Goal: Task Accomplishment & Management: Complete application form

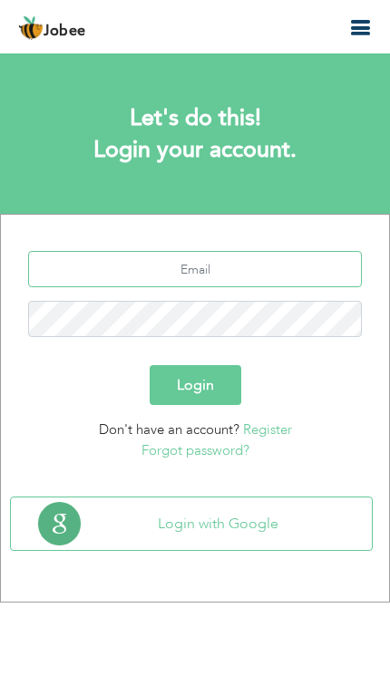
type input "raja.ashan543@gmail.com"
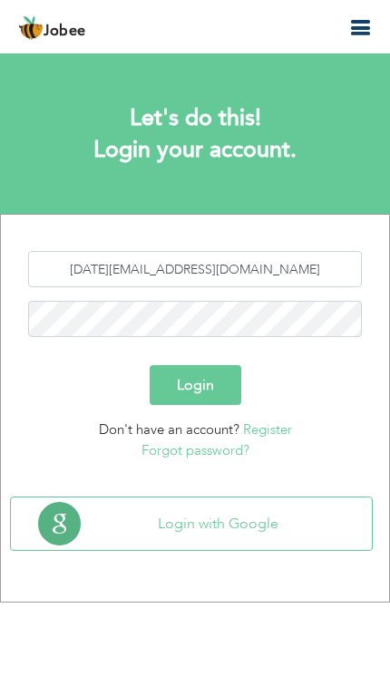
click at [228, 395] on button "Login" at bounding box center [196, 385] width 92 height 40
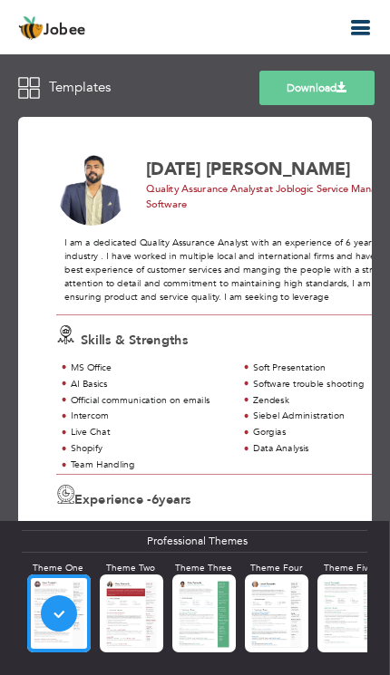
click at [359, 26] on icon "button" at bounding box center [360, 28] width 22 height 22
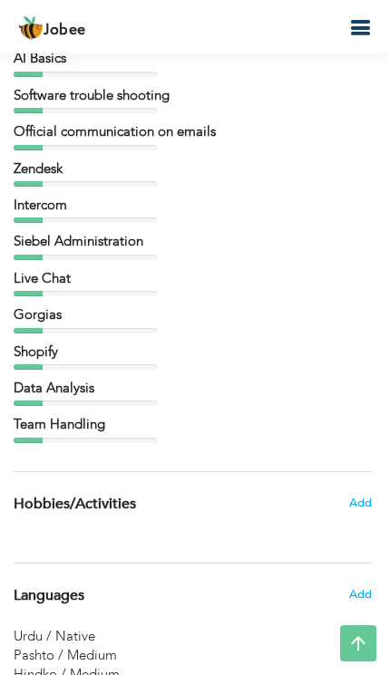
scroll to position [4221, 0]
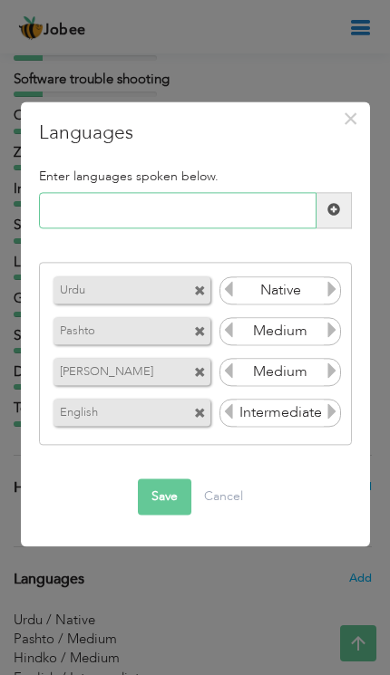
click at [258, 228] on input "text" at bounding box center [177, 210] width 277 height 36
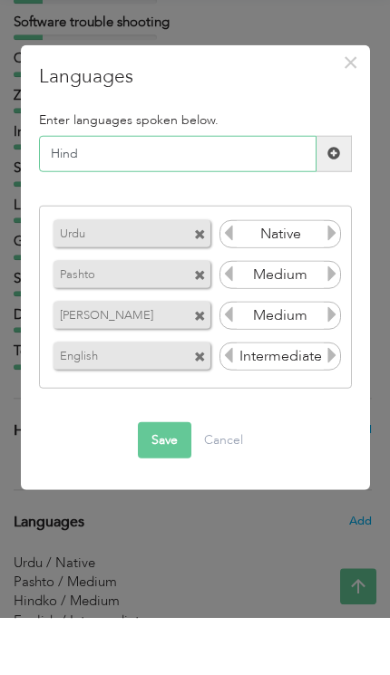
type input "Hindi"
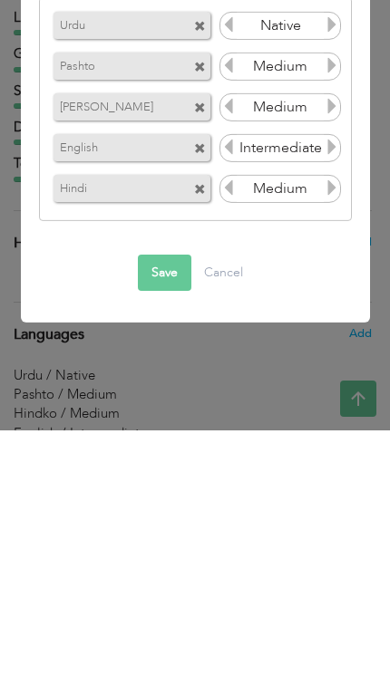
click at [325, 424] on icon at bounding box center [332, 432] width 16 height 16
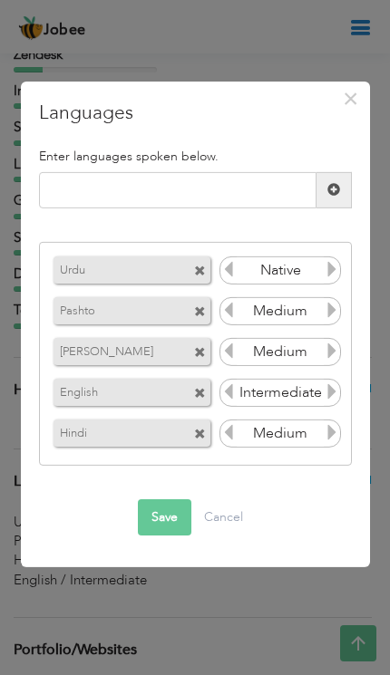
click at [327, 427] on icon at bounding box center [332, 432] width 16 height 16
click at [328, 432] on icon at bounding box center [332, 432] width 16 height 16
click at [158, 513] on button "Save" at bounding box center [164, 517] width 53 height 36
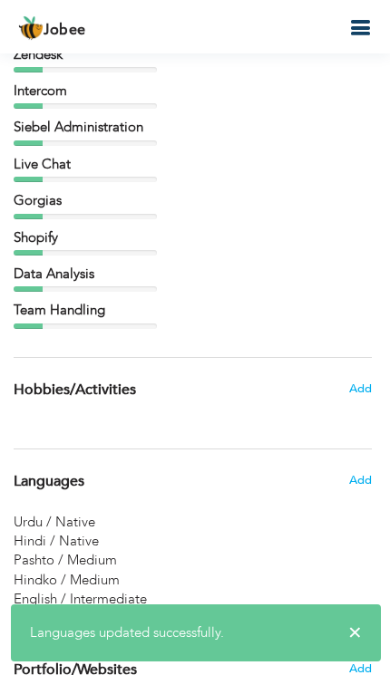
click at [102, 590] on span "English / Intermediate" at bounding box center [80, 599] width 133 height 18
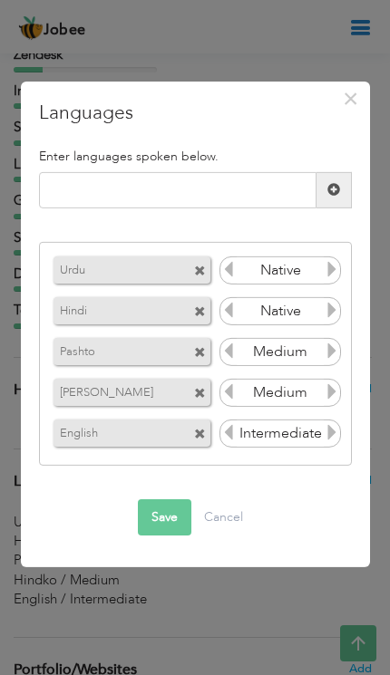
click at [339, 432] on icon at bounding box center [332, 432] width 16 height 16
click at [321, 424] on input "Intermediate" at bounding box center [281, 433] width 88 height 25
click at [295, 432] on input "Intermediate" at bounding box center [281, 433] width 88 height 25
click at [275, 434] on input "Intermediate" at bounding box center [281, 433] width 88 height 25
click at [242, 429] on input "Intermediate" at bounding box center [281, 433] width 88 height 25
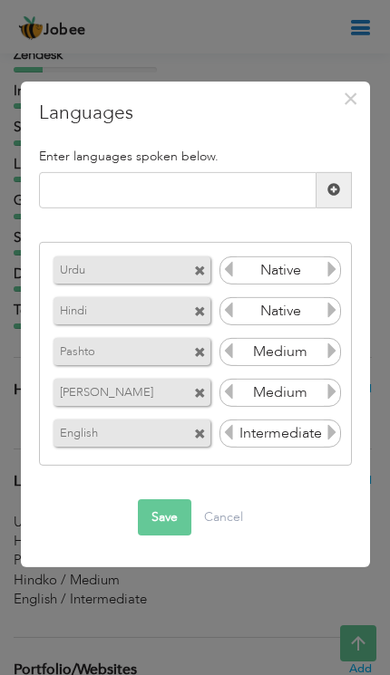
click at [317, 343] on input "Medium" at bounding box center [281, 351] width 88 height 25
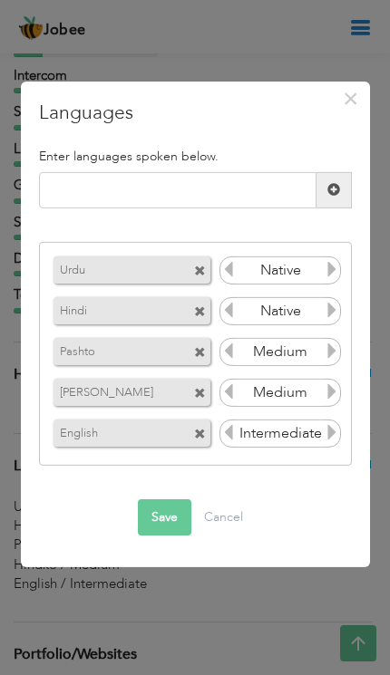
click at [263, 404] on input "Medium" at bounding box center [281, 392] width 88 height 25
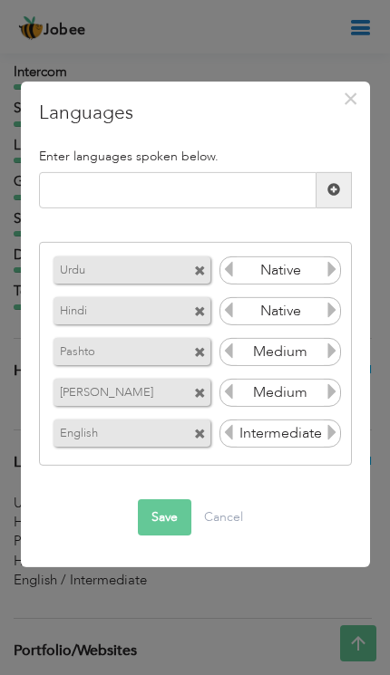
click at [307, 446] on input "Intermediate" at bounding box center [281, 433] width 88 height 25
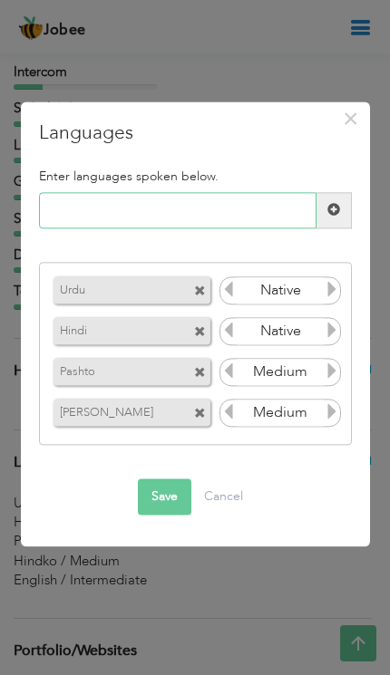
click at [251, 213] on input "text" at bounding box center [177, 210] width 277 height 36
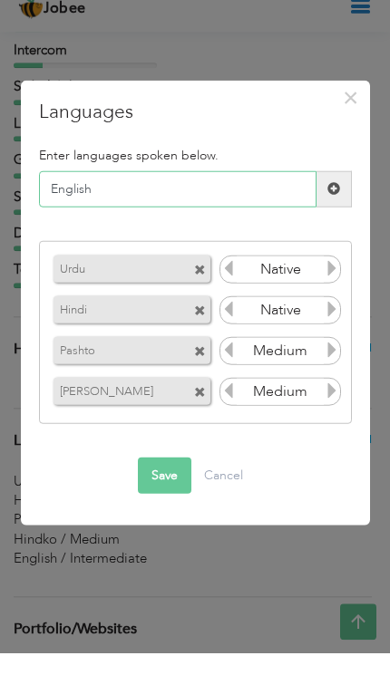
type input "English"
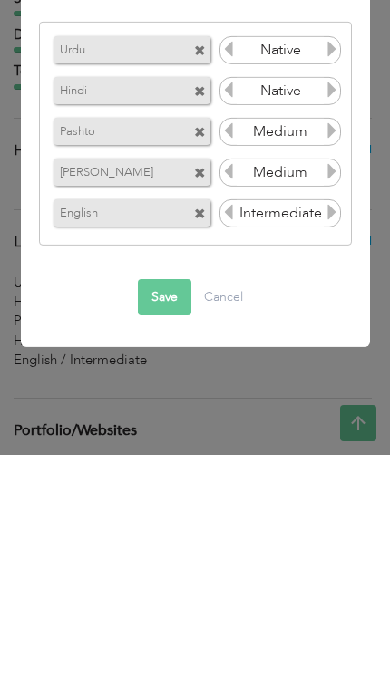
click at [320, 421] on input "Intermediate" at bounding box center [281, 433] width 88 height 25
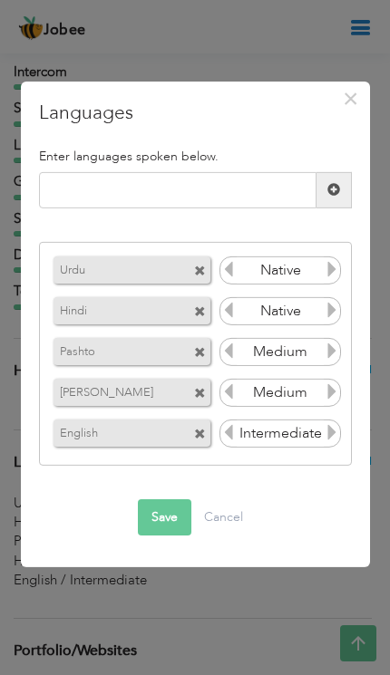
click at [230, 435] on icon at bounding box center [228, 432] width 16 height 16
click at [230, 433] on icon at bounding box center [228, 432] width 16 height 16
click at [226, 398] on icon at bounding box center [228, 391] width 16 height 16
click at [340, 393] on icon at bounding box center [332, 391] width 16 height 16
click at [331, 393] on icon at bounding box center [332, 391] width 16 height 16
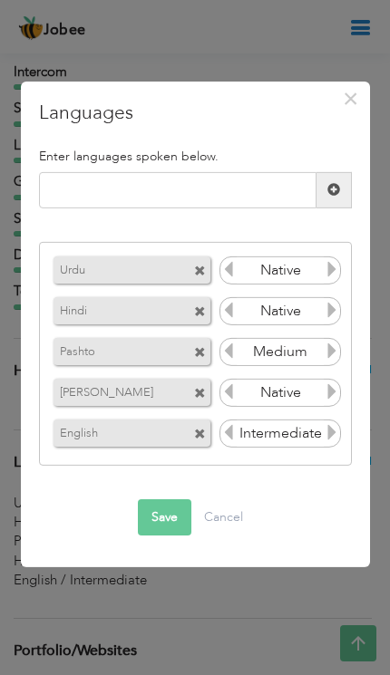
click at [330, 343] on icon at bounding box center [332, 351] width 16 height 16
click at [236, 351] on icon at bounding box center [228, 351] width 16 height 16
click at [334, 428] on icon at bounding box center [332, 432] width 16 height 16
click at [325, 434] on icon at bounding box center [332, 432] width 16 height 16
click at [243, 427] on input "Intermediate" at bounding box center [281, 433] width 88 height 25
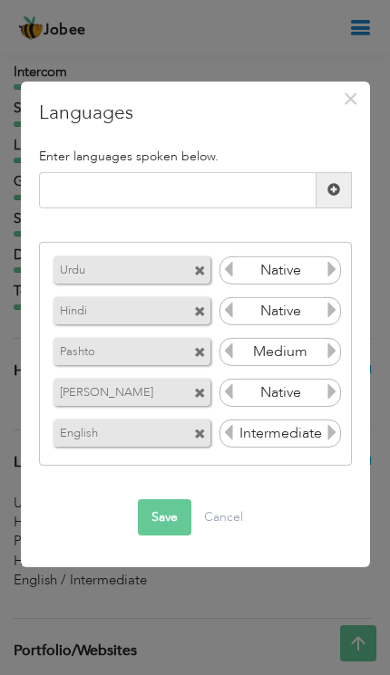
click at [250, 431] on input "Intermediate" at bounding box center [281, 433] width 88 height 25
click at [271, 435] on input "Intermediate" at bounding box center [281, 433] width 88 height 25
click at [283, 426] on input "Intermediate" at bounding box center [281, 433] width 88 height 25
click at [281, 431] on input "Intermediate" at bounding box center [281, 433] width 88 height 25
click at [287, 426] on input "Intermediate" at bounding box center [281, 433] width 88 height 25
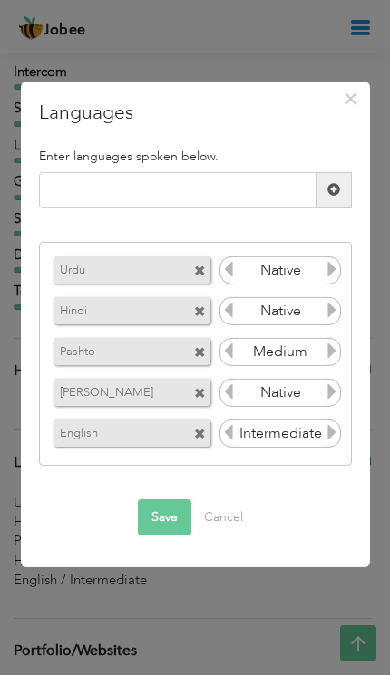
click at [157, 520] on button "Save" at bounding box center [164, 517] width 53 height 36
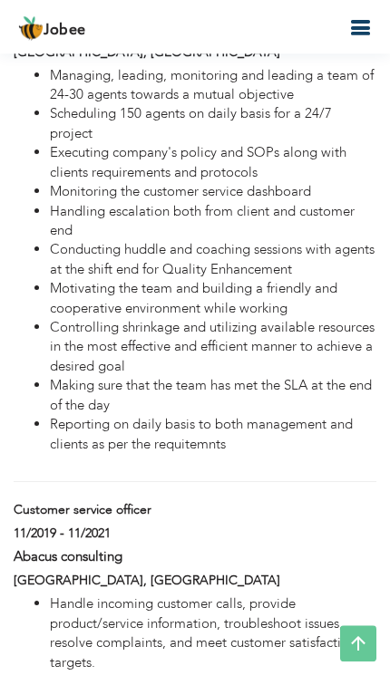
scroll to position [3167, 0]
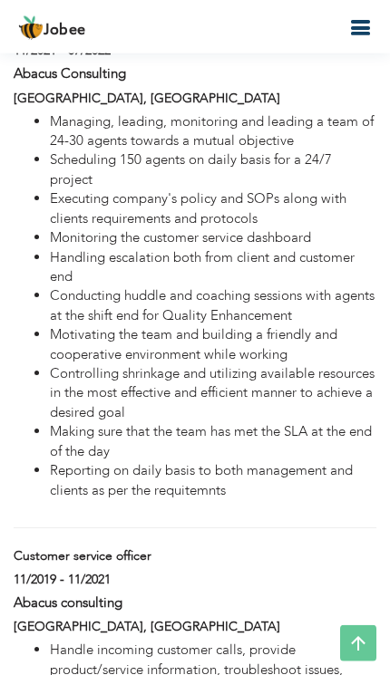
click at [353, 647] on icon at bounding box center [358, 643] width 36 height 36
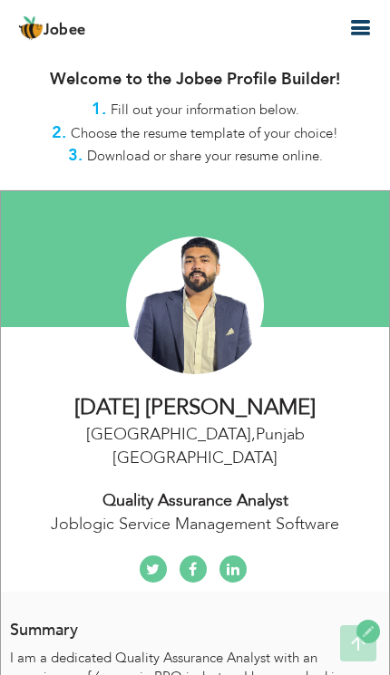
scroll to position [0, 0]
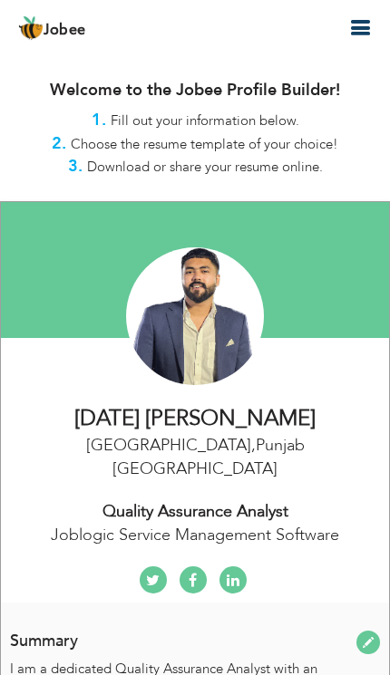
click at [359, 17] on icon "button" at bounding box center [360, 28] width 22 height 22
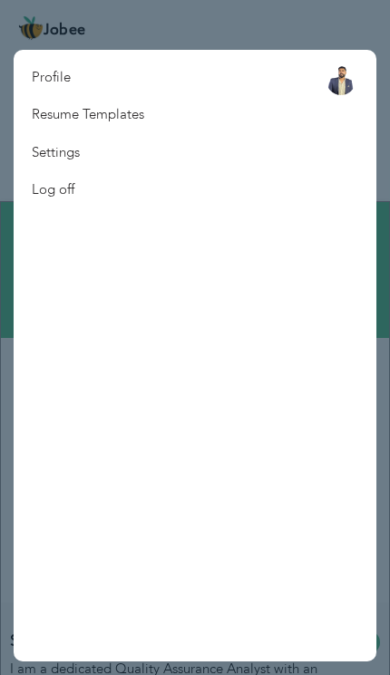
click at [297, 125] on nav "Profile Resume Templates Resume Templates Cover Letters About My Resume Welcome…" at bounding box center [195, 356] width 363 height 612
click at [57, 117] on link "Resume Templates" at bounding box center [88, 114] width 149 height 37
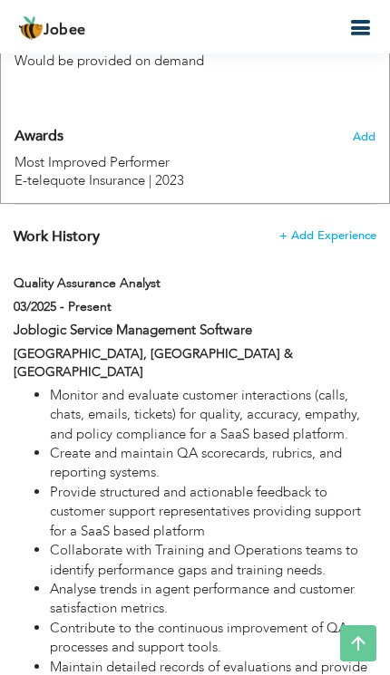
scroll to position [1498, 0]
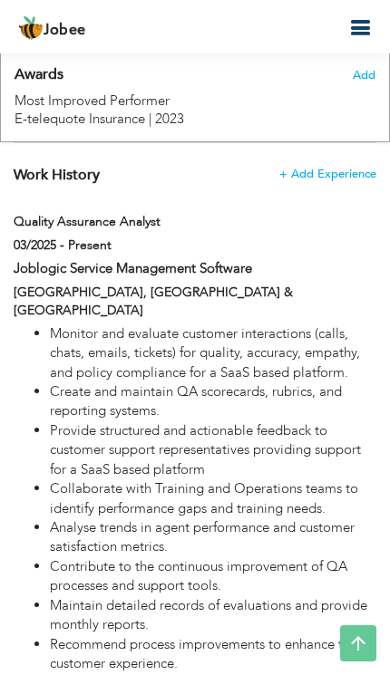
type input "Quality Assurance Analyst"
type input "Joblogic Service Management Software"
type input "03/2025"
checkbox input "true"
type input "Pakistan & [GEOGRAPHIC_DATA]"
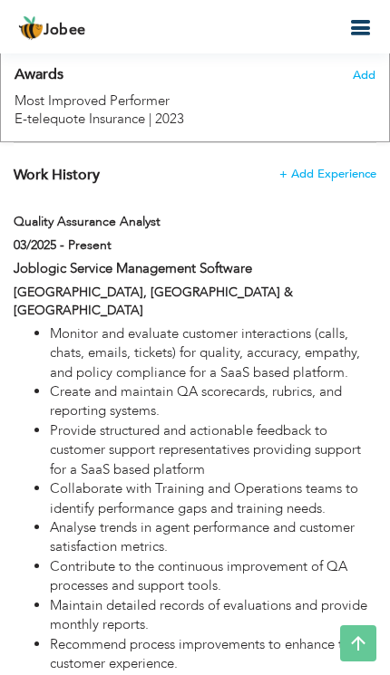
type input "[GEOGRAPHIC_DATA]"
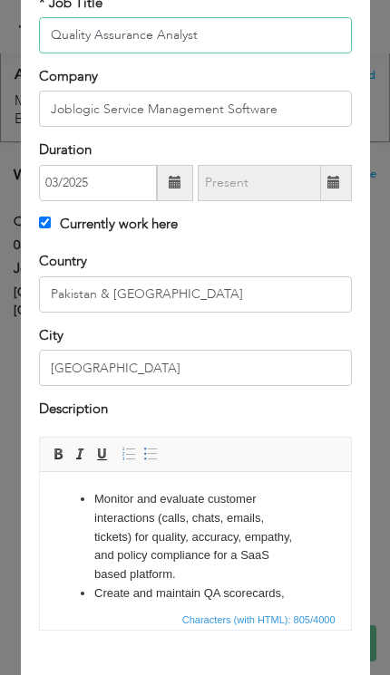
scroll to position [130, 0]
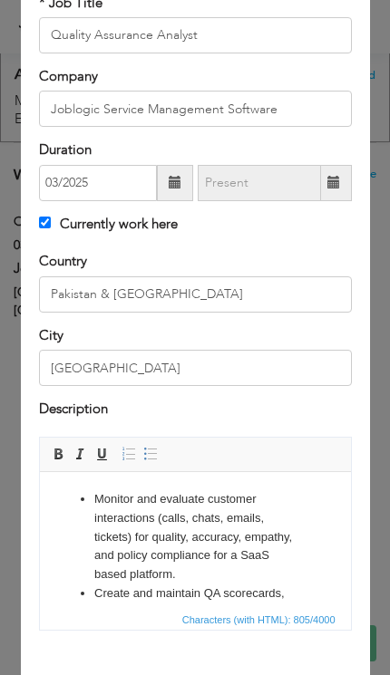
click at [127, 549] on li "Monitor and evaluate customer interactions (calls, chats, emails, tickets) for …" at bounding box center [194, 537] width 202 height 94
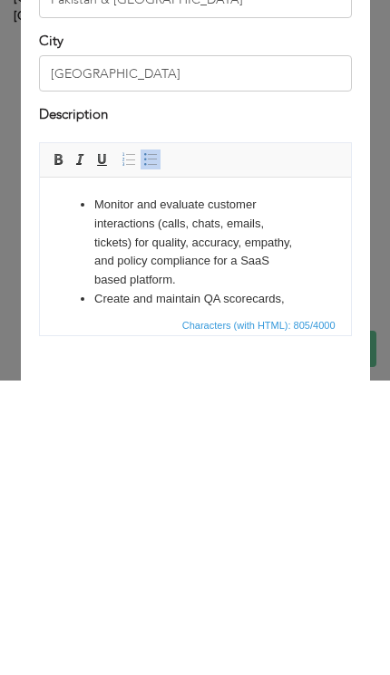
click at [129, 204] on li "Monitor and evaluate customer interactions (calls, chats, emails, tickets) for …" at bounding box center [194, 243] width 202 height 94
click at [220, 203] on li "Monitored and evaluate customer interactions (calls, chats, emails, tickets) fo…" at bounding box center [194, 243] width 202 height 94
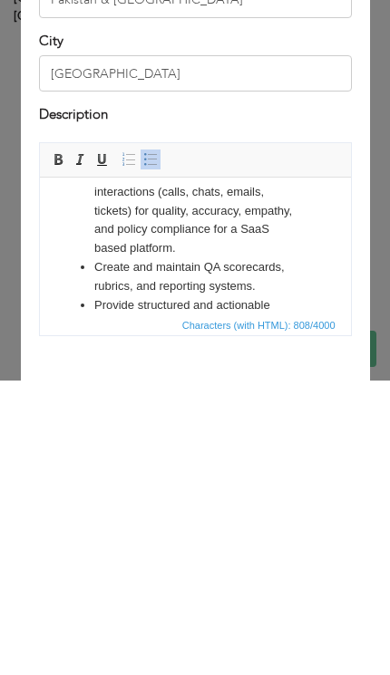
scroll to position [34, 0]
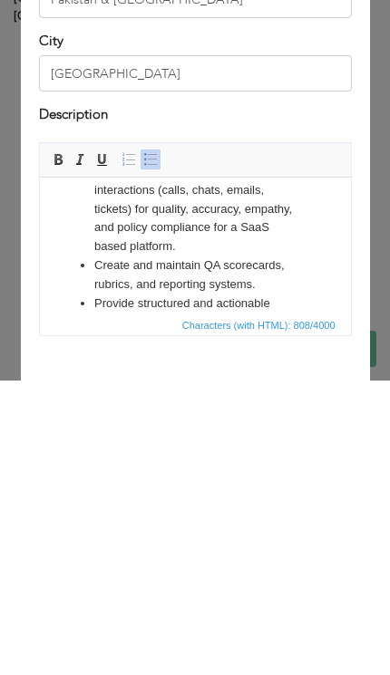
click at [123, 262] on li "Create and maintain QA scorecards, rubrics, and reporting systems." at bounding box center [194, 275] width 202 height 38
click at [208, 258] on li "Created and maintain QA scorecards, rubrics, and reporting systems." at bounding box center [194, 275] width 202 height 38
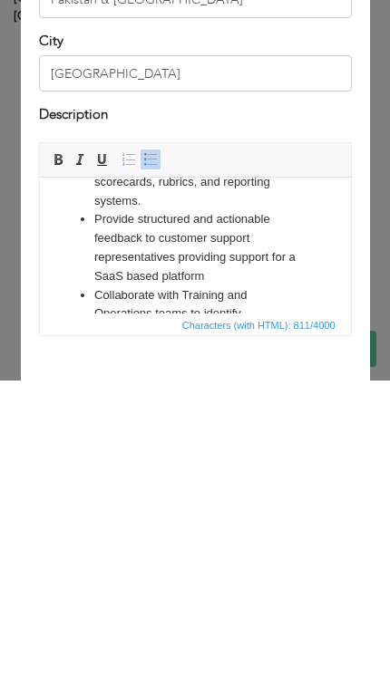
scroll to position [130, 0]
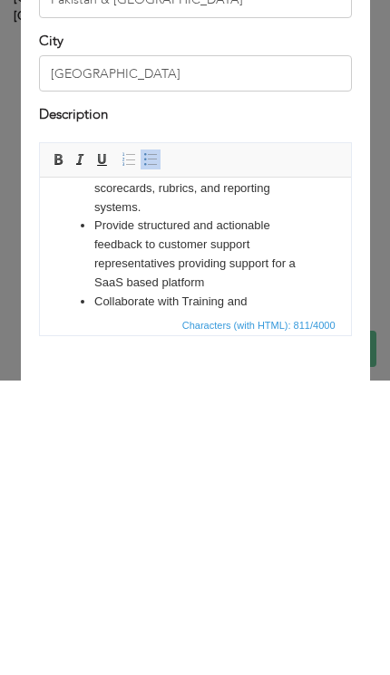
click at [134, 217] on li "Provide structured and actionable feedback to customer support representatives …" at bounding box center [194, 254] width 202 height 75
click at [155, 293] on li "Collaborate with Training and Operations teams to identify performance gaps and…" at bounding box center [194, 321] width 202 height 56
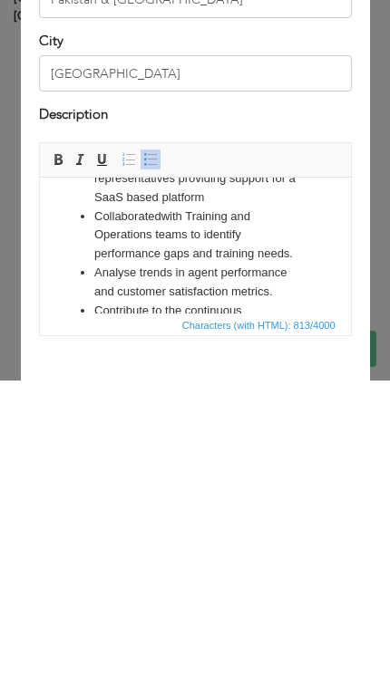
scroll to position [219, 0]
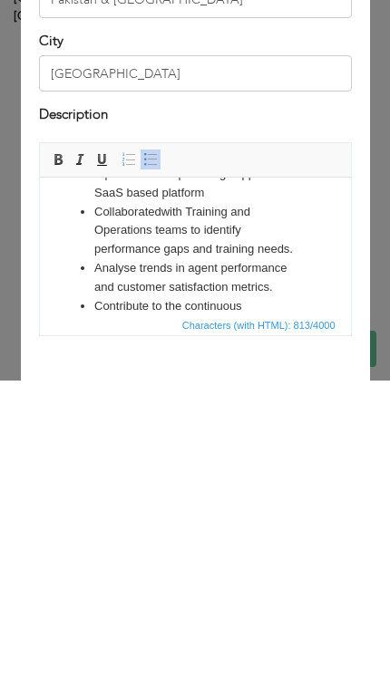
click at [133, 259] on li "Analyse trends in agent performance and customer satisfaction metrics." at bounding box center [194, 278] width 202 height 38
click at [132, 259] on li "Analyse trends in agent performance and customer satisfaction metrics." at bounding box center [194, 278] width 202 height 38
click at [133, 259] on li "Analyse trends in agent performance and customer satisfaction metrics." at bounding box center [194, 278] width 202 height 38
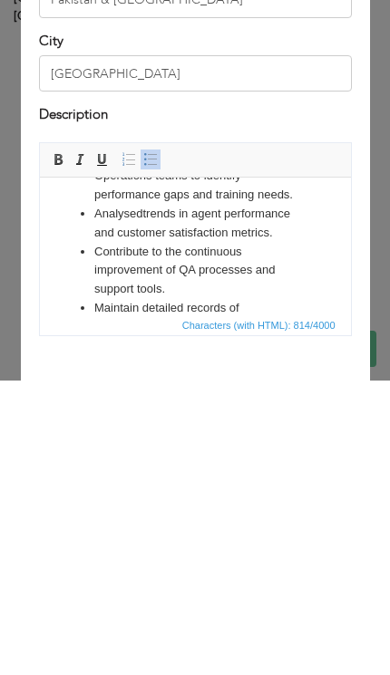
scroll to position [276, 0]
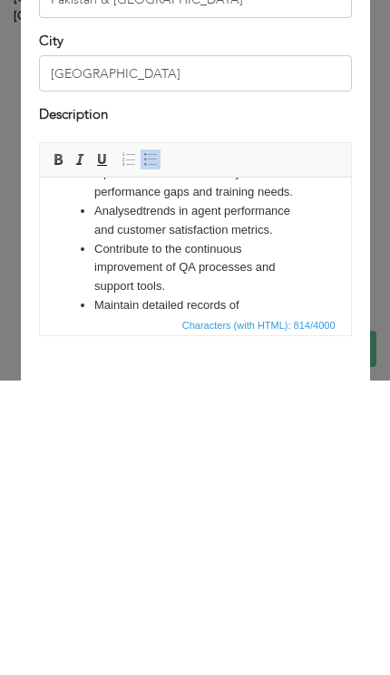
click at [148, 240] on li "Contribute to the continuous improvement of QA processes and support tools." at bounding box center [194, 268] width 202 height 56
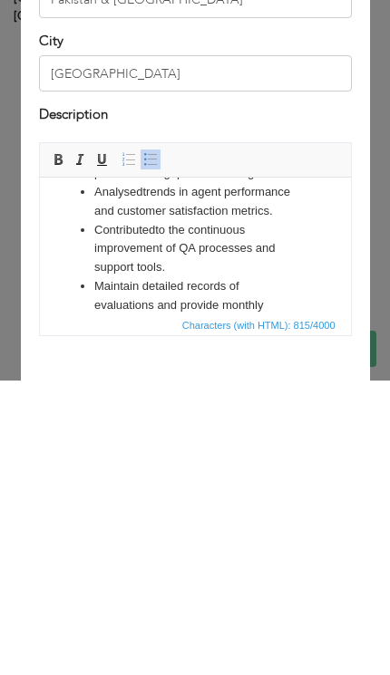
scroll to position [301, 0]
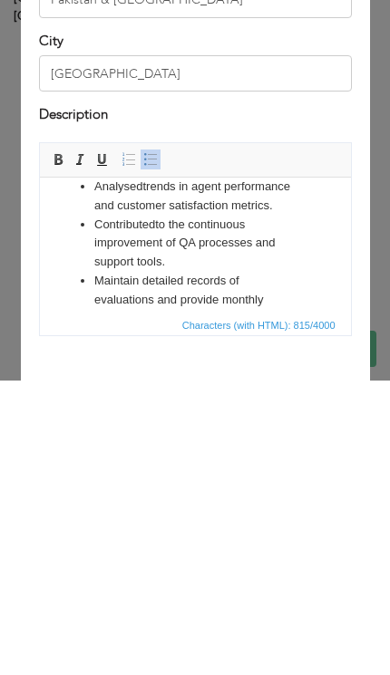
click at [138, 272] on li "Maintain detailed records of evaluations and provide monthly reports." at bounding box center [194, 300] width 202 height 56
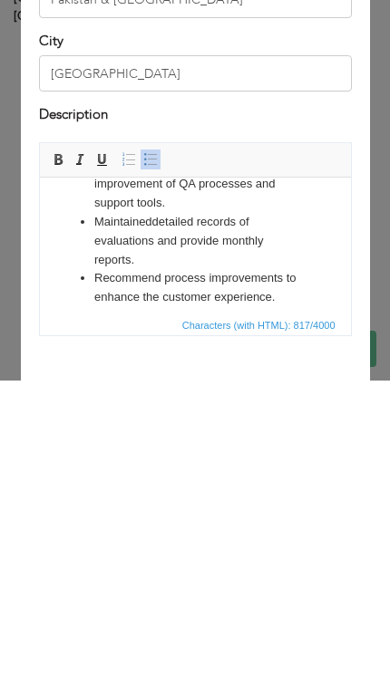
scroll to position [359, 0]
click at [156, 271] on li "Recommend process improvements to enhance the customer experience." at bounding box center [194, 289] width 202 height 38
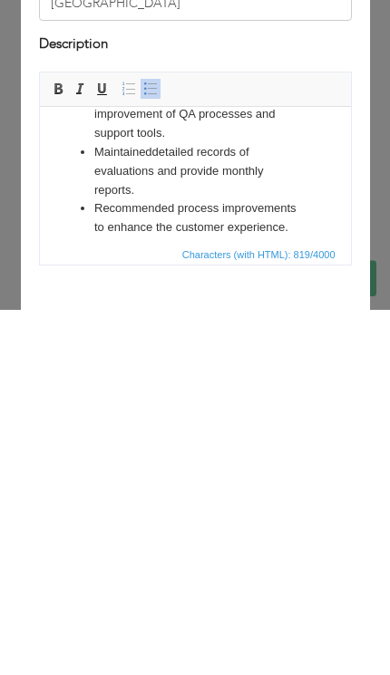
click at [0, 0] on span "button" at bounding box center [0, 0] width 0 height 0
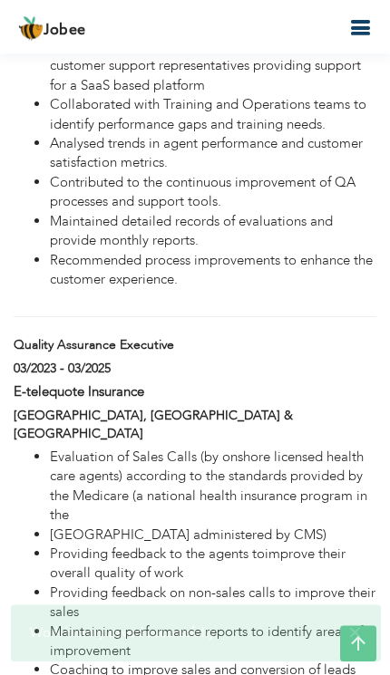
scroll to position [1881, 0]
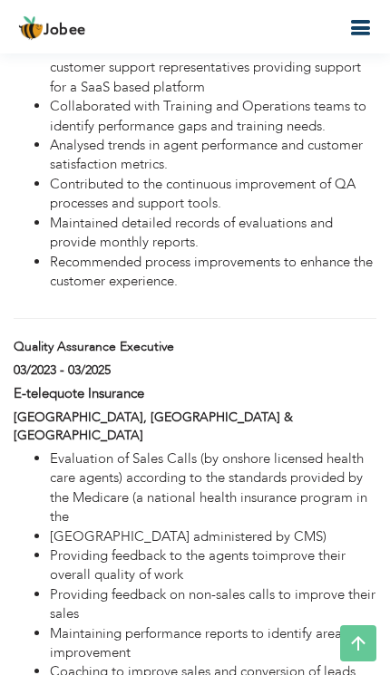
type input "Quality Assurance Executive"
type input "E-telequote Insurance"
type input "03/2023"
type input "03/2025"
checkbox input "false"
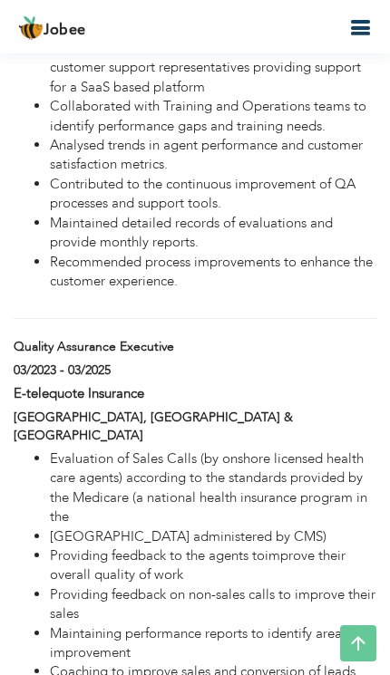
type input "[GEOGRAPHIC_DATA] & [GEOGRAPHIC_DATA]"
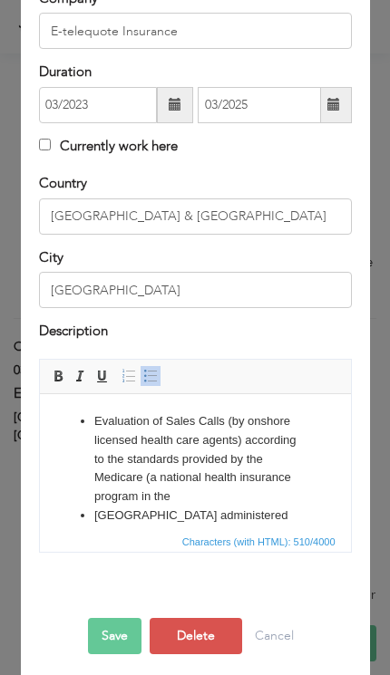
scroll to position [0, 0]
click at [142, 428] on li "Evaluation of Sales Calls (by onshore licensed health care agents) according to…" at bounding box center [194, 459] width 202 height 94
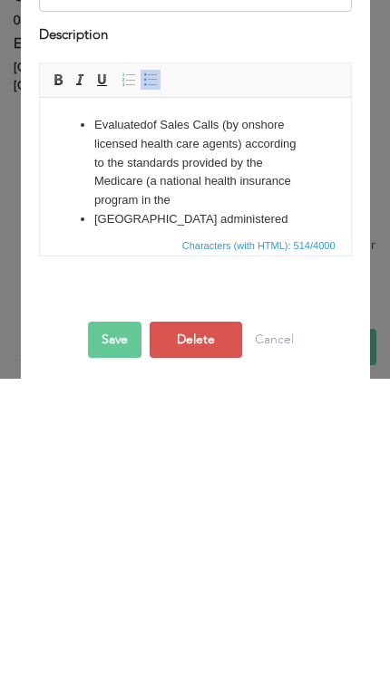
click at [156, 129] on li "Evaluated of Sales Calls (by onshore licensed health care agents) according to …" at bounding box center [194, 163] width 202 height 94
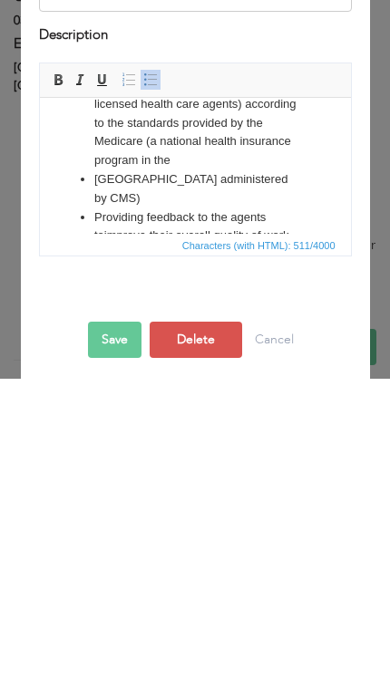
scroll to position [41, 0]
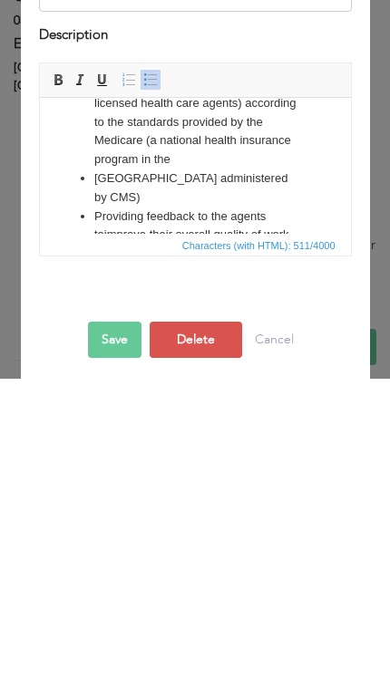
click at [88, 168] on ul "Evaluated Sales Calls (by onshore licensed health care agents) according to the…" at bounding box center [194, 216] width 275 height 283
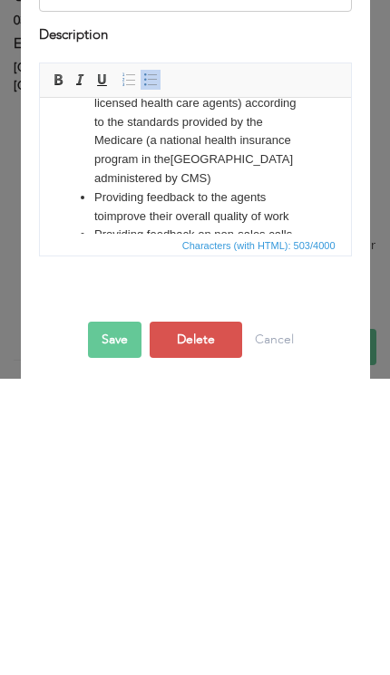
click at [134, 189] on li "Providing feedback to the agents toimprove their overall quality of work" at bounding box center [194, 208] width 202 height 38
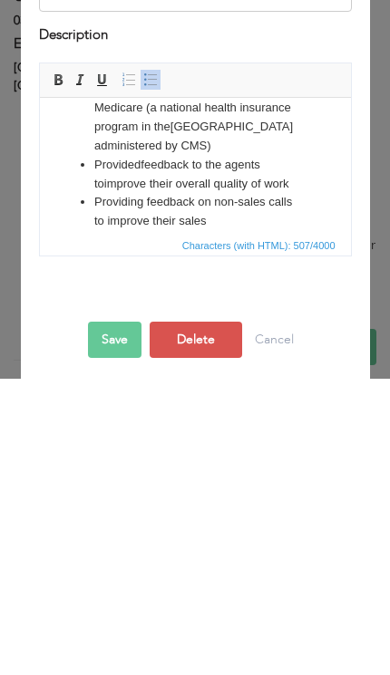
scroll to position [75, 0]
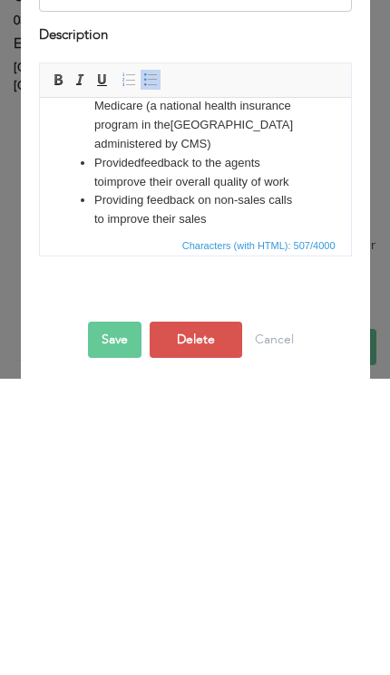
click at [103, 177] on li "Provided feedback to the agents toimprove their overall quality of work" at bounding box center [194, 173] width 202 height 38
click at [108, 172] on li "Provided feedback to the agents toimprove their overall quality of work" at bounding box center [194, 173] width 202 height 38
click at [111, 185] on li "Provided feedback to the agents toimprove their overall quality of work" at bounding box center [194, 173] width 202 height 38
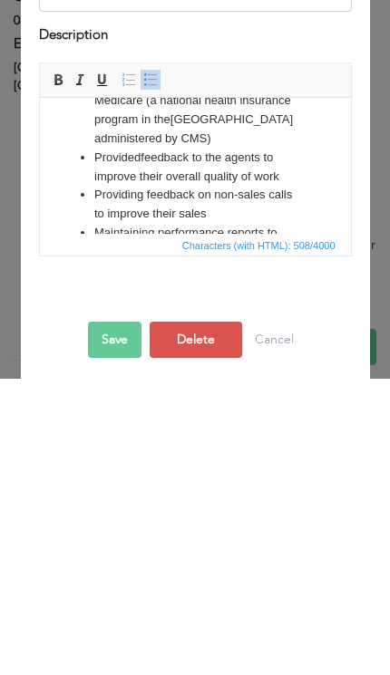
scroll to position [91, 0]
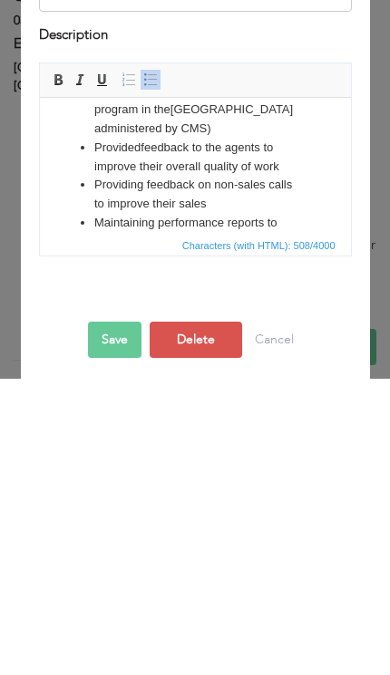
click at [138, 185] on li "Providing feedback on non-sales calls to improve their sales" at bounding box center [194, 195] width 202 height 38
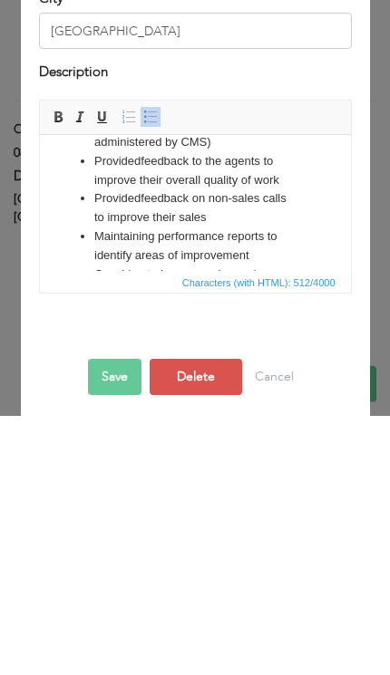
scroll to position [115, 0]
click at [231, 212] on li "Provided feedback on non-sales calls to improve their sales" at bounding box center [194, 208] width 202 height 38
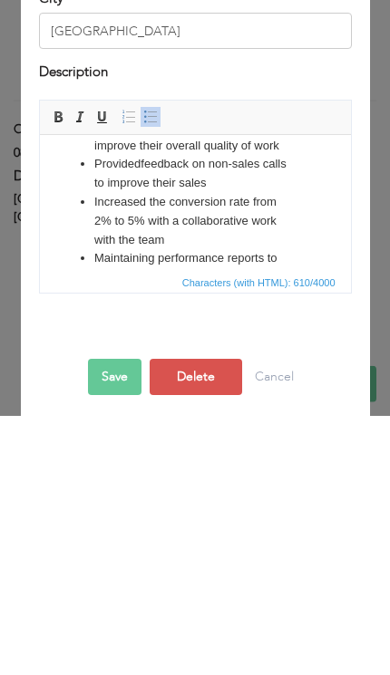
scroll to position [154, 0]
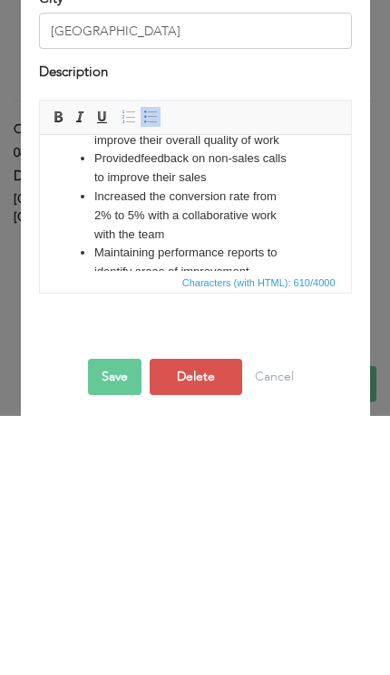
click at [145, 244] on li "Maintaining performance reports to identify areas of improvement" at bounding box center [194, 263] width 202 height 38
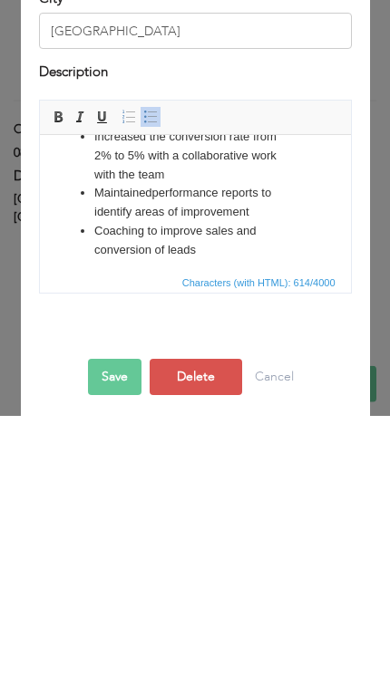
scroll to position [213, 0]
click at [142, 223] on li "Coaching to improve sales and conversion of leads" at bounding box center [194, 242] width 202 height 38
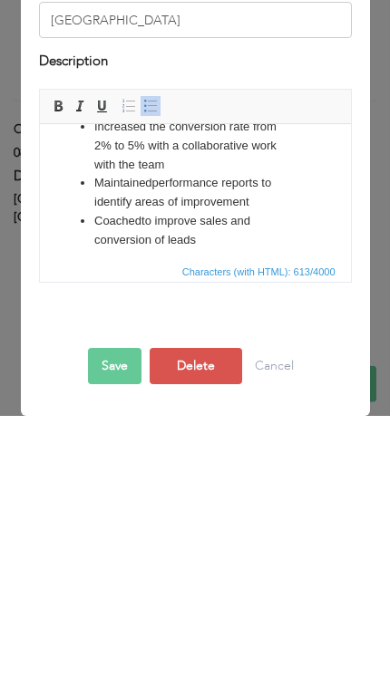
scroll to position [218, 0]
click at [281, 239] on li "Coached the agents to improve sales and conversion of leads" at bounding box center [194, 231] width 202 height 38
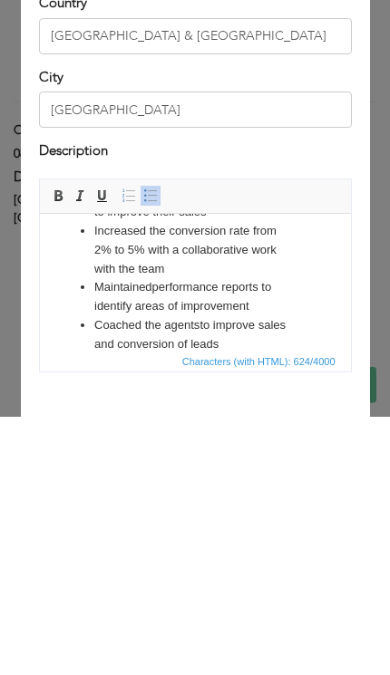
scroll to position [194, 0]
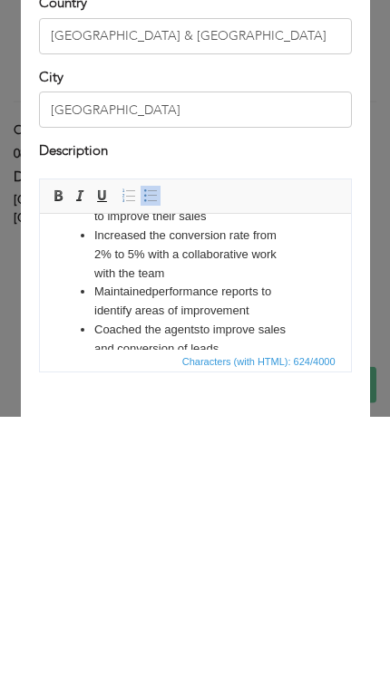
click at [191, 269] on li "Increased the conversion rate from 2% to 5% with a collaborative work with the …" at bounding box center [194, 255] width 202 height 56
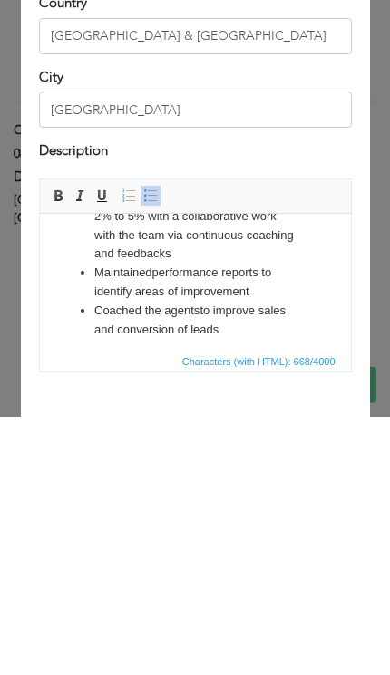
scroll to position [231, 0]
click at [105, 310] on li "Coached the agents to improve sales and conversion of leads" at bounding box center [194, 322] width 202 height 38
click at [105, 311] on li "Coached the agents to improve sales and conversion of leads" at bounding box center [194, 322] width 202 height 38
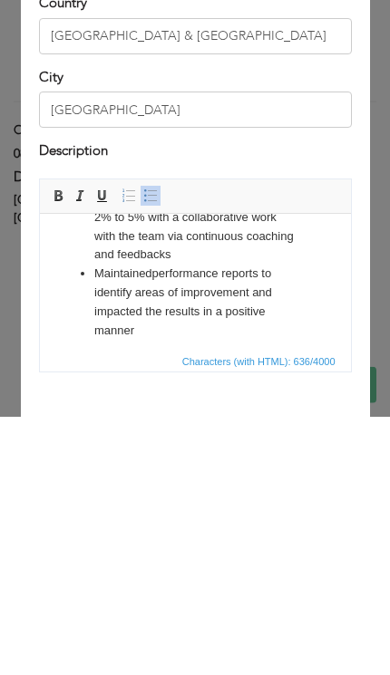
scroll to position [230, 0]
click at [322, 438] on span "Editor toolbars Basic Styles Bold Italic Underline Paragraph Insert/Remove Numb…" at bounding box center [195, 455] width 311 height 34
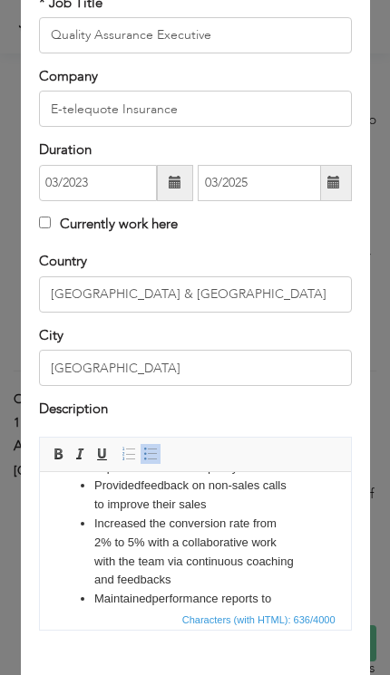
scroll to position [2810, 0]
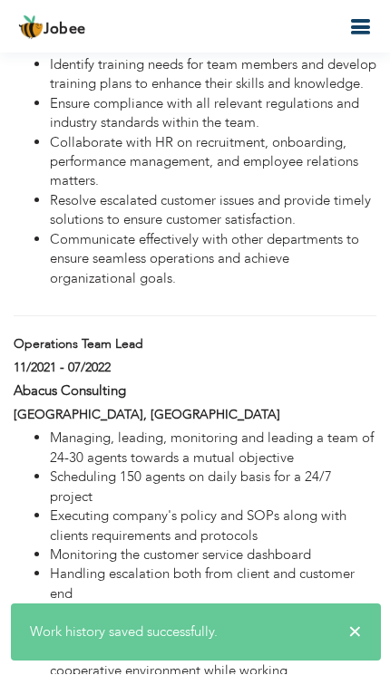
type input "Operations Team Lead"
type input "Abacus Consulting"
type input "11/2021"
type input "07/2022"
type input "[GEOGRAPHIC_DATA]"
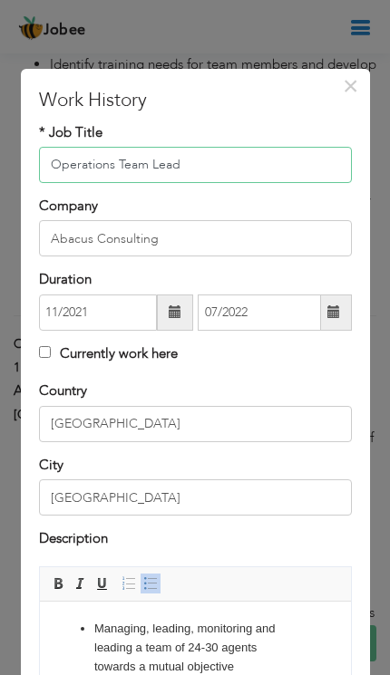
scroll to position [0, 0]
click at [136, 631] on li "Managing, leading, monitoring and leading a team of 24-30 agents towards a mutu…" at bounding box center [194, 648] width 202 height 56
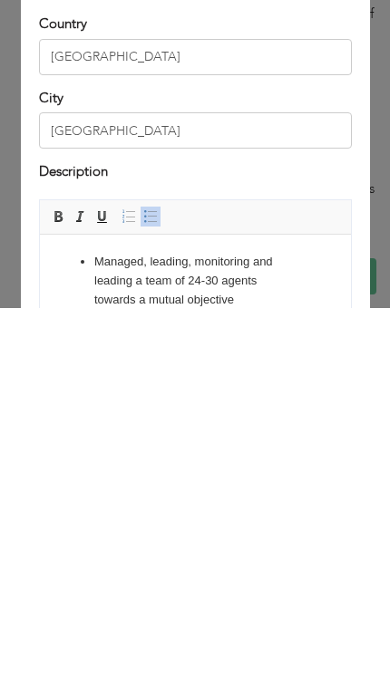
click at [189, 266] on li "Managed , leading, monitoring and leading a team of 24-30 agents towards a mutu…" at bounding box center [194, 281] width 202 height 56
click at [226, 266] on li "Managed , lead, monitoring and leading a team of 24-30 agents towards a mutual …" at bounding box center [194, 281] width 202 height 56
click at [318, 261] on ul "Managed , lead, monitored and leading a team of 24-30 agents towards a mutual o…" at bounding box center [194, 507] width 275 height 509
click at [179, 254] on li "Managed , lead, monitored a team of 24-30 agents towards a mutual objective" at bounding box center [194, 281] width 202 height 56
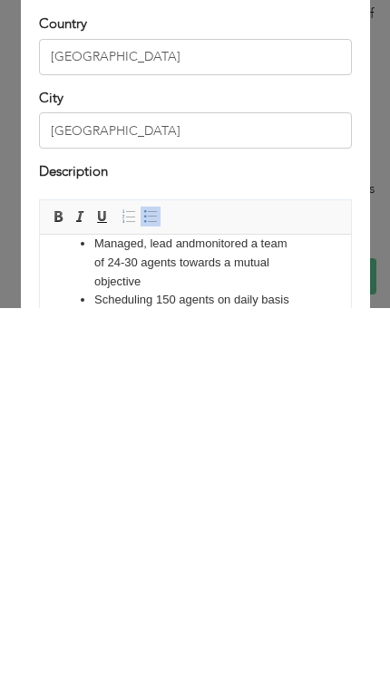
scroll to position [19, 0]
click at [144, 300] on li "Scheduling 150 agents on daily basis for a 24/7 project" at bounding box center [194, 309] width 202 height 38
click at [236, 317] on li "Scheduled 150 agents on daily basis for a 24/7 project" at bounding box center [194, 309] width 202 height 38
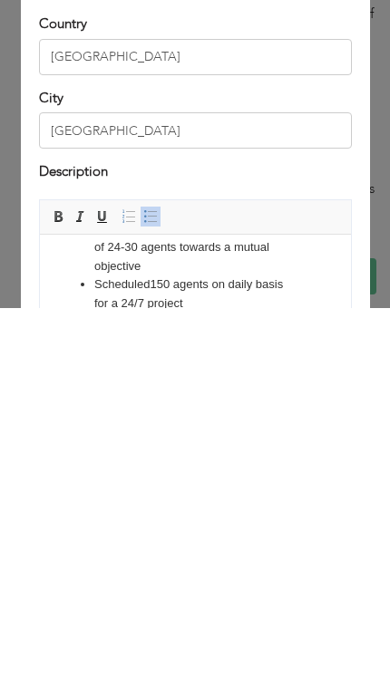
scroll to position [34, 0]
click at [216, 288] on li "Scheduled 150 agents on daily basis for a 24/7 project" at bounding box center [194, 294] width 202 height 38
click at [227, 294] on li "Scheduled 150 agents on daily basis for a 24/7 project" at bounding box center [194, 294] width 202 height 38
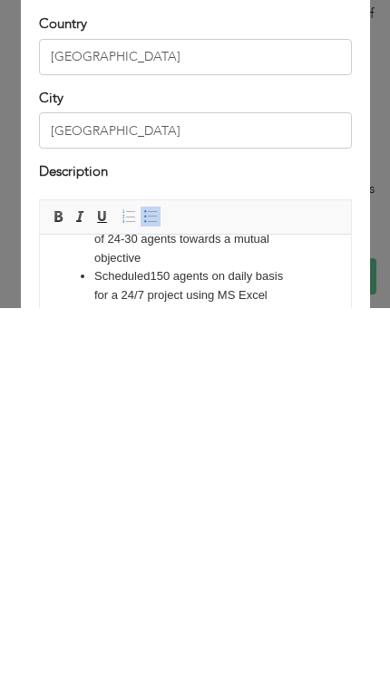
click at [142, 319] on li "Executing company's policy and SOPs along with clients requirements and protoco…" at bounding box center [194, 333] width 202 height 56
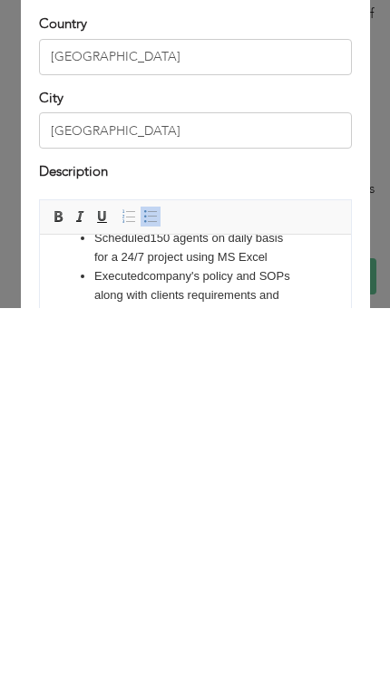
scroll to position [101, 0]
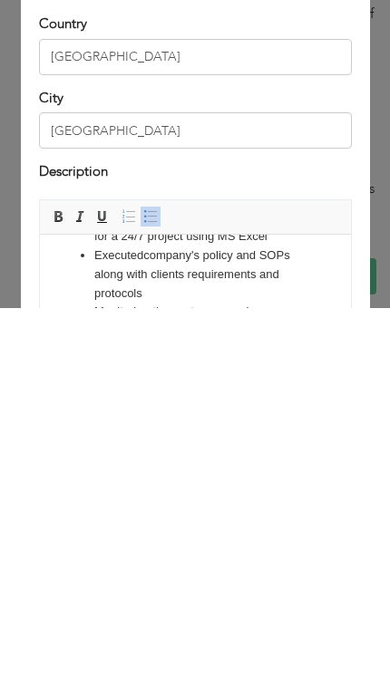
click at [144, 309] on li "Monitoring the customer service dashboard" at bounding box center [194, 322] width 202 height 38
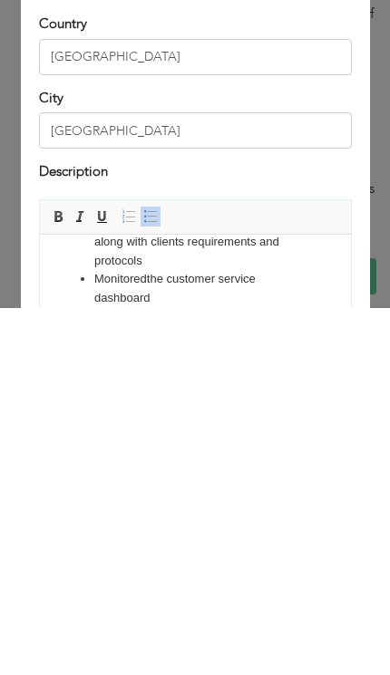
scroll to position [139, 0]
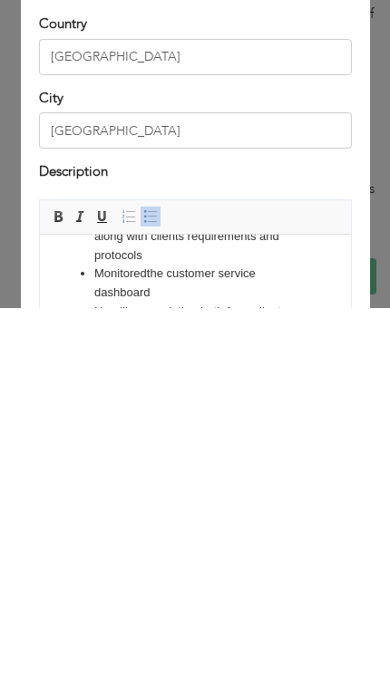
click at [137, 309] on li "Handling escalation both from client and customer end" at bounding box center [194, 322] width 202 height 38
click at [114, 309] on li "Handeled escalation both from client and customer end" at bounding box center [194, 322] width 202 height 38
click at [149, 305] on li "Handeled escalation both from client and customer end" at bounding box center [194, 322] width 202 height 38
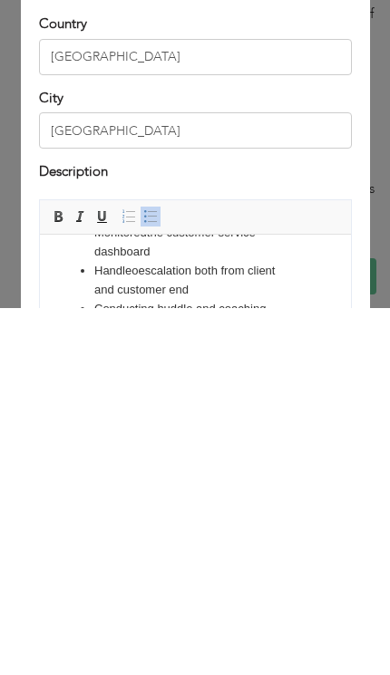
scroll to position [178, 0]
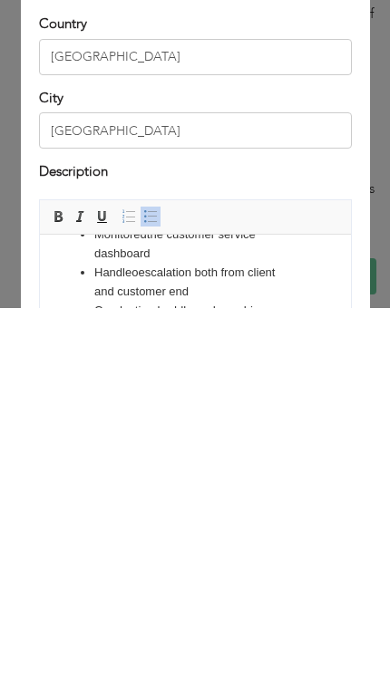
click at [149, 310] on li "Conducting huddle and coaching sessions with agents at the shift end for Qualit…" at bounding box center [194, 330] width 202 height 56
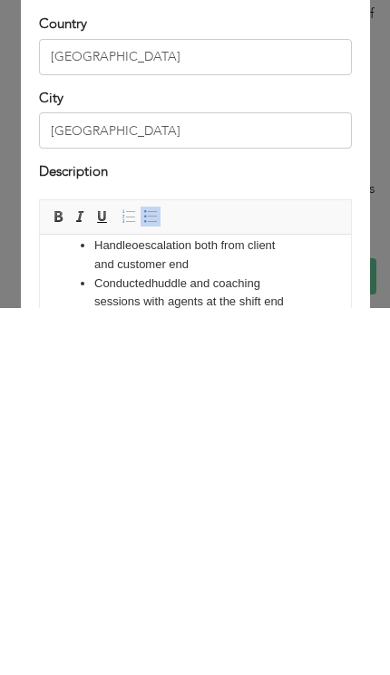
scroll to position [206, 0]
click at [257, 313] on li "Conducted huddle and coaching sessions with agents at the shift end for Quality…" at bounding box center [194, 302] width 202 height 56
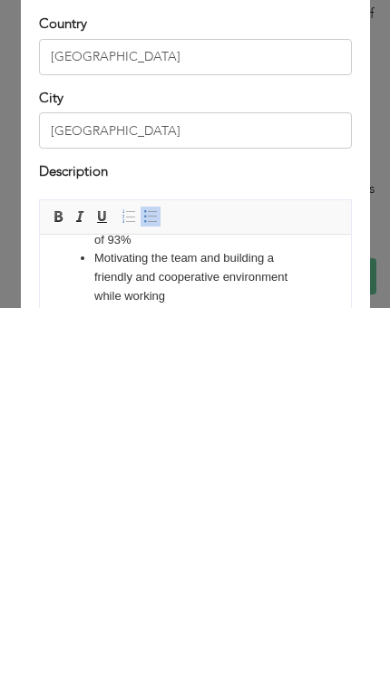
scroll to position [329, 0]
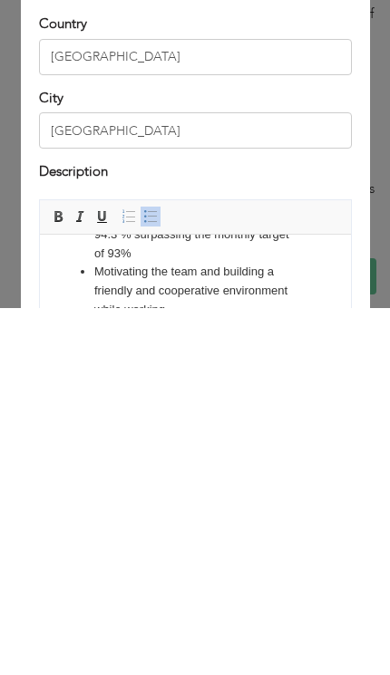
click at [150, 271] on li "Motivating the team and building a friendly and cooperative environment while w…" at bounding box center [194, 291] width 202 height 56
click at [263, 252] on li "Conducted huddle and coaching sessions with agents at the shift end for Quality…" at bounding box center [194, 206] width 202 height 113
click at [239, 263] on li "Motivated the team and building a friendly and cooperative environment while wo…" at bounding box center [194, 291] width 202 height 56
click at [227, 304] on li "Motivated the team and built a friendly and cooperative environment while worki…" at bounding box center [194, 291] width 202 height 56
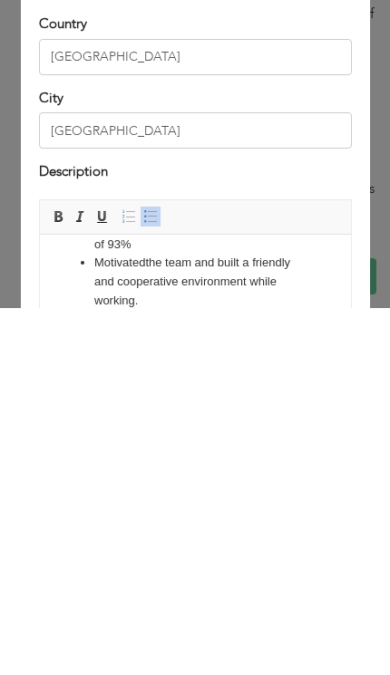
scroll to position [351, 0]
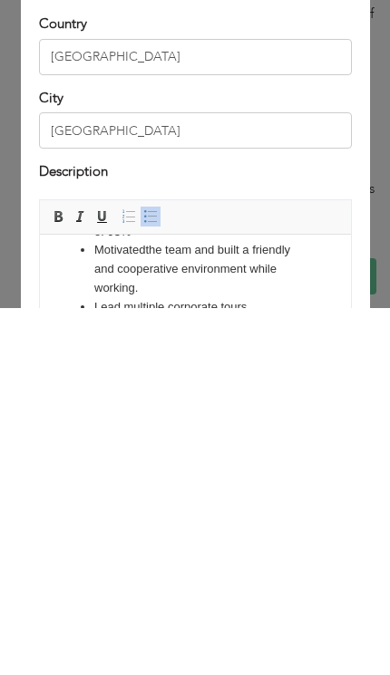
click at [138, 320] on li "Controlling shrinkage and utilizing available resources in the most effective a…" at bounding box center [194, 354] width 202 height 75
click at [255, 319] on li "Controlled shrinkage and utilizing available resources in the most effective an…" at bounding box center [194, 354] width 202 height 75
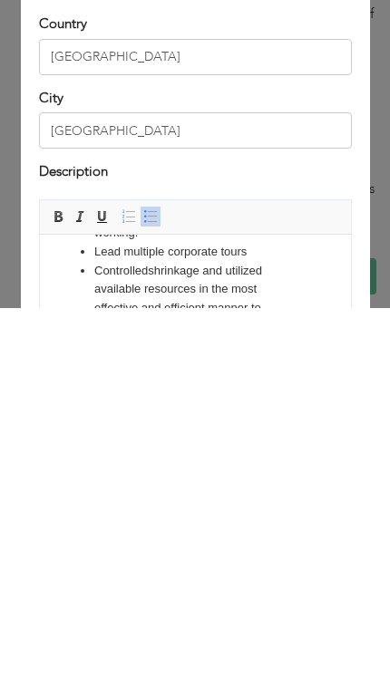
scroll to position [441, 0]
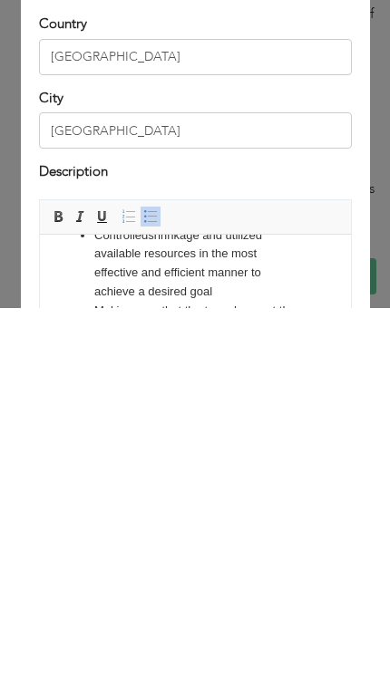
click at [125, 304] on li "Making sure that the team has met the SLA at the end of the day" at bounding box center [194, 321] width 202 height 38
click at [217, 320] on li "Made sure that the team has met the SLA at the end of the day" at bounding box center [194, 321] width 202 height 38
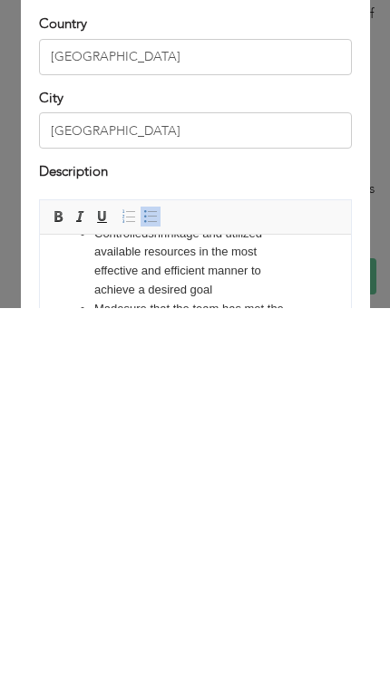
scroll to position [452, 0]
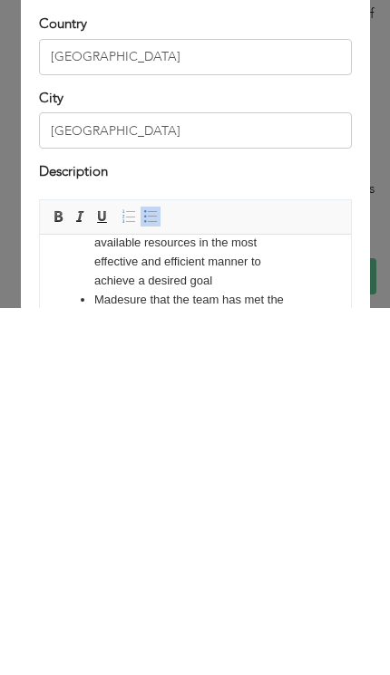
click at [138, 328] on li "Reporting on daily basis to both management and clients as per the requitemnts" at bounding box center [194, 356] width 202 height 56
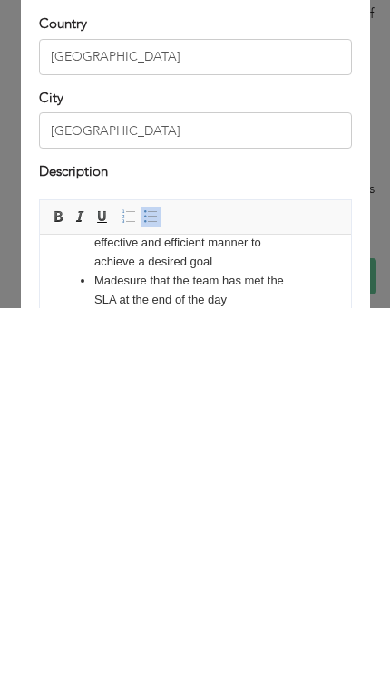
scroll to position [470, 0]
click at [43, 313] on html "Managed , lead and monitored a team of 24-30 agents towards a mutual objective …" at bounding box center [194, 74] width 311 height 621
click at [186, 346] on li "Reported on daily basis to both management and clients as per the requitemnts" at bounding box center [194, 338] width 202 height 56
click at [228, 529] on div "Description" at bounding box center [195, 541] width 313 height 24
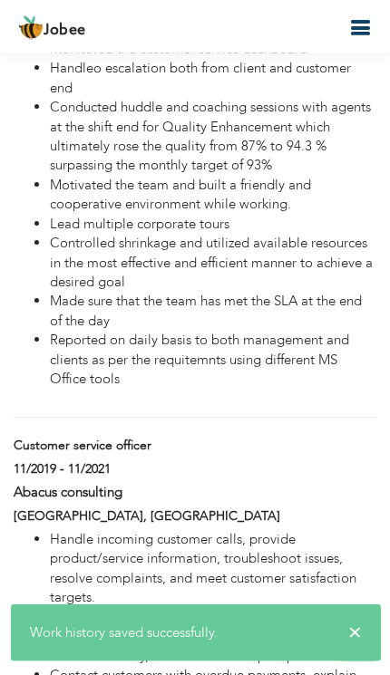
scroll to position [3430, 0]
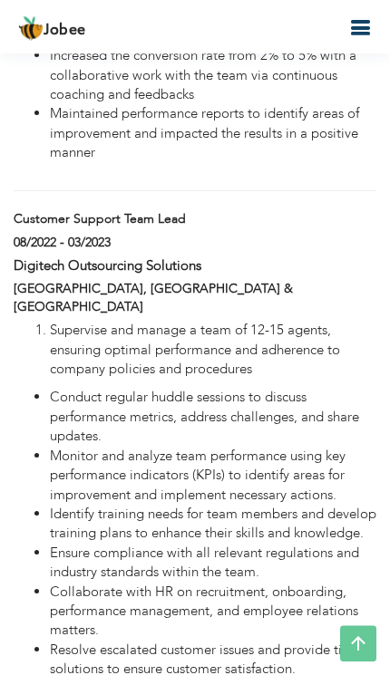
type input "Customer Support Team Lead"
type input "Digitech Outsourcing Solutions"
type input "08/2022"
type input "03/2023"
type input "[GEOGRAPHIC_DATA] & [GEOGRAPHIC_DATA]"
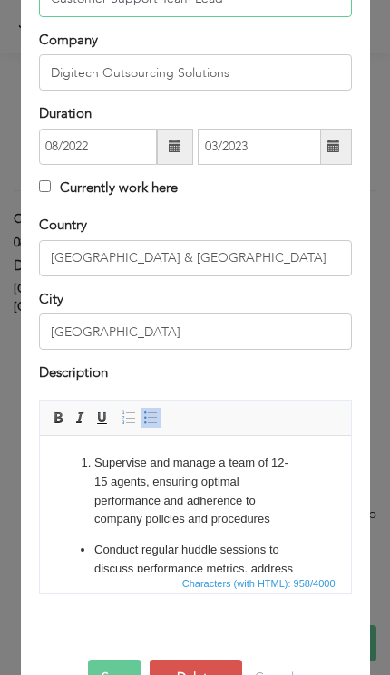
scroll to position [0, 0]
click at [141, 465] on li "Supervise and manage a team of 12-15 agents, ensuring optimal performance and a…" at bounding box center [194, 491] width 202 height 75
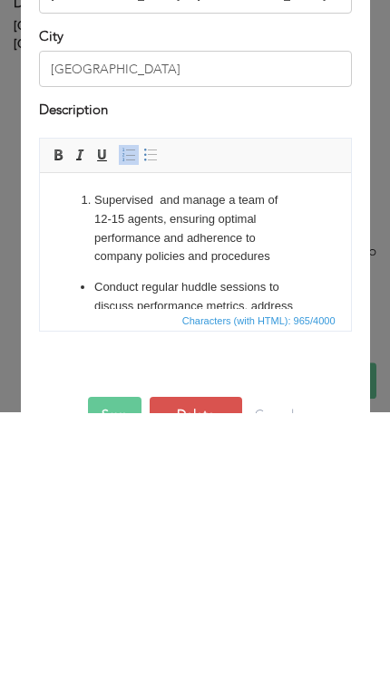
click at [216, 198] on li "Supervised and manage a team of 12-15 agents, ensuring optimal performance and …" at bounding box center [194, 228] width 202 height 75
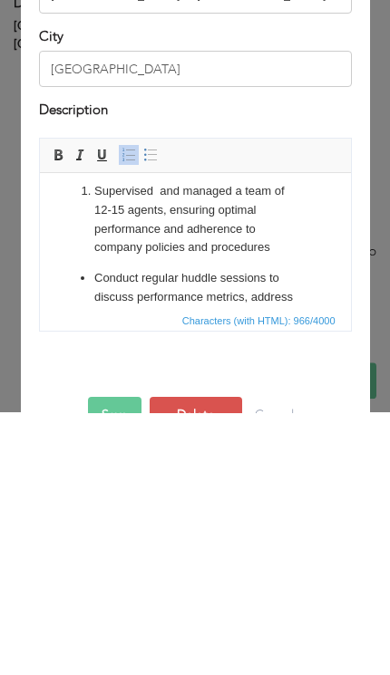
click at [139, 276] on li "Conduct regular huddle sessions to discuss performance metrics, address challen…" at bounding box center [194, 297] width 202 height 56
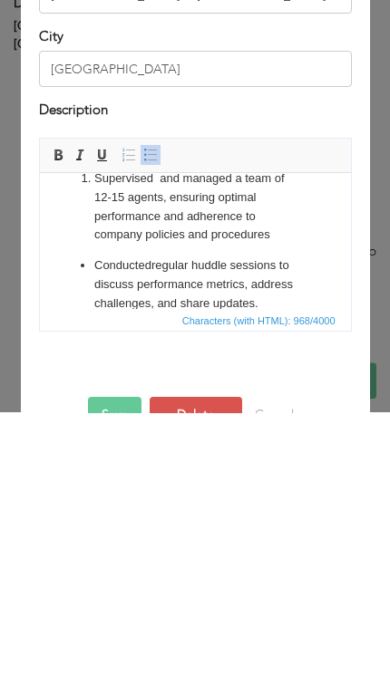
scroll to position [38, 0]
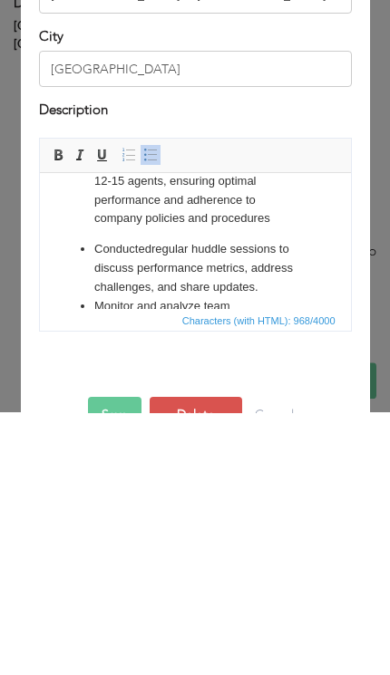
click at [134, 307] on li "Monitor and analyze team performance using key performance indicators (KPIs) to…" at bounding box center [194, 344] width 202 height 94
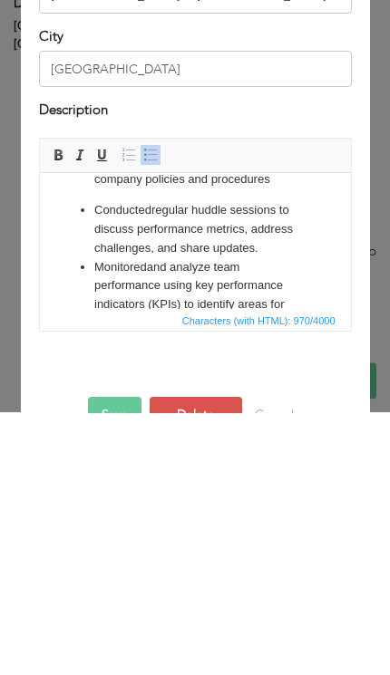
scroll to position [78, 0]
click at [212, 270] on li "Monitored and analyze team performance using key performance indicators (KPIs) …" at bounding box center [194, 304] width 202 height 94
click at [215, 261] on li "Monitored and analyze team performance using key performance indicators (KPIs) …" at bounding box center [194, 304] width 202 height 94
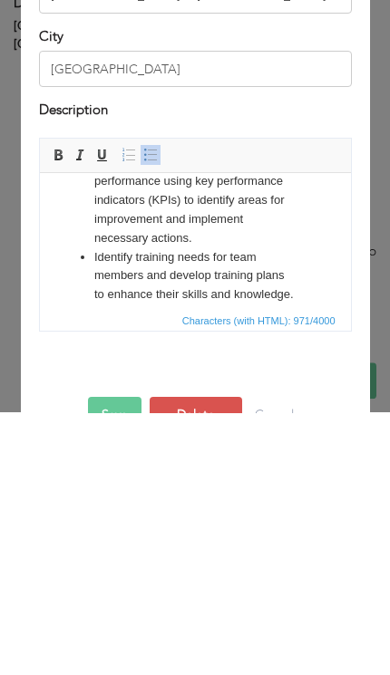
scroll to position [184, 0]
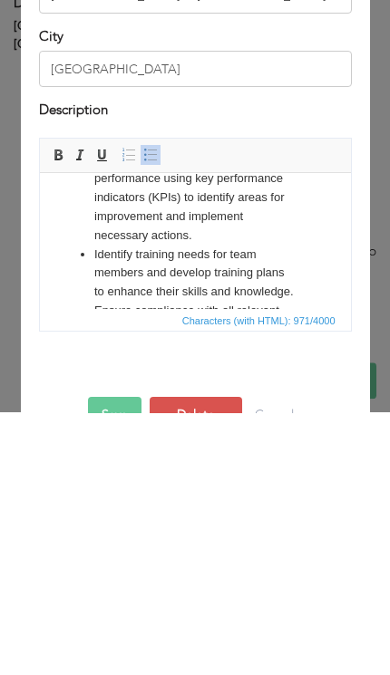
click at [120, 246] on li "Identify training needs for team members and develop training plans to enhance …" at bounding box center [194, 274] width 202 height 56
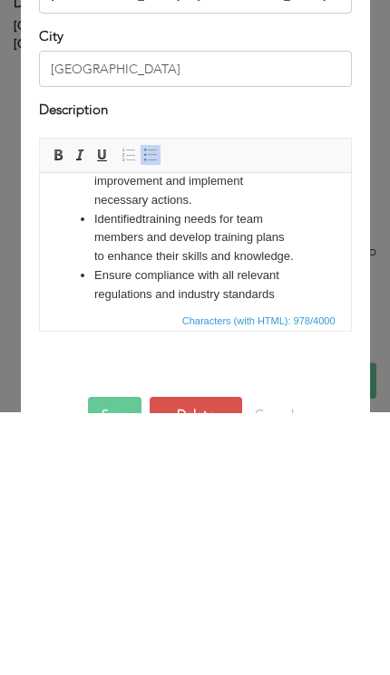
scroll to position [225, 0]
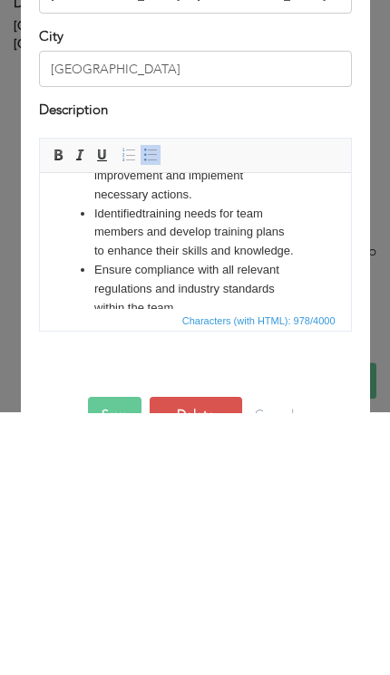
click at [123, 265] on li "Ensure compliance with all relevant regulations and industry standards within t…" at bounding box center [194, 289] width 202 height 56
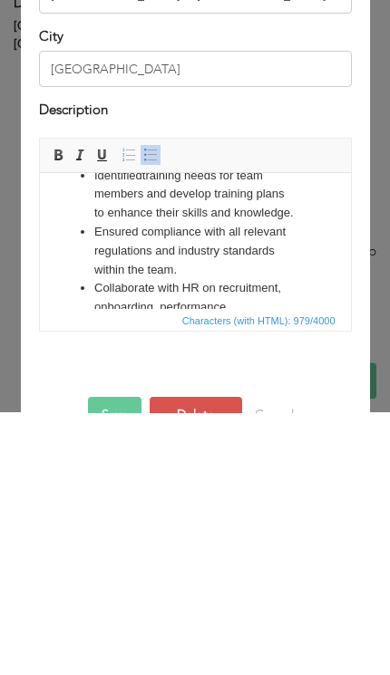
scroll to position [280, 0]
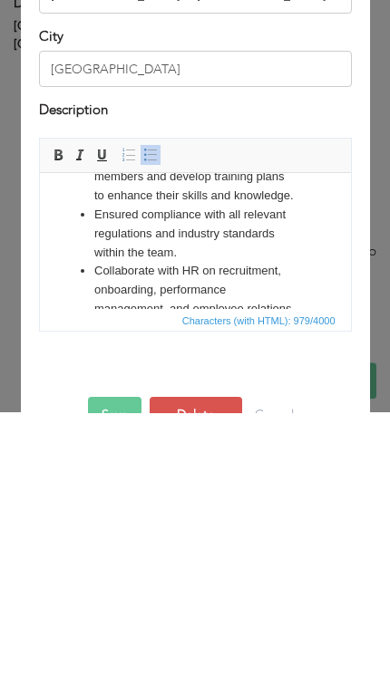
click at [149, 271] on li "Collaborate with HR on recruitment, onboarding, performance management, and emp…" at bounding box center [194, 299] width 202 height 75
click at [154, 264] on li "Collaborate with HR on recruitment, onboarding, performance management, and emp…" at bounding box center [194, 299] width 202 height 75
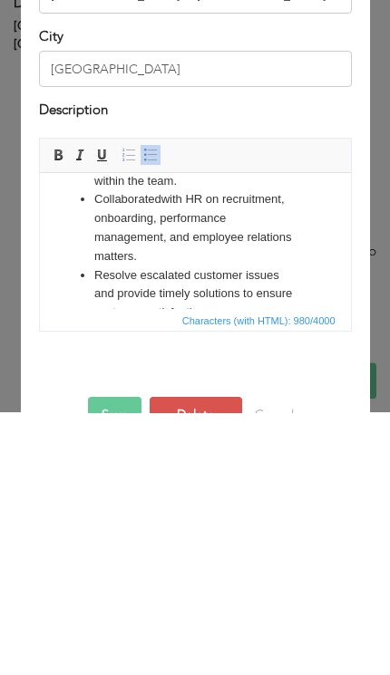
scroll to position [357, 0]
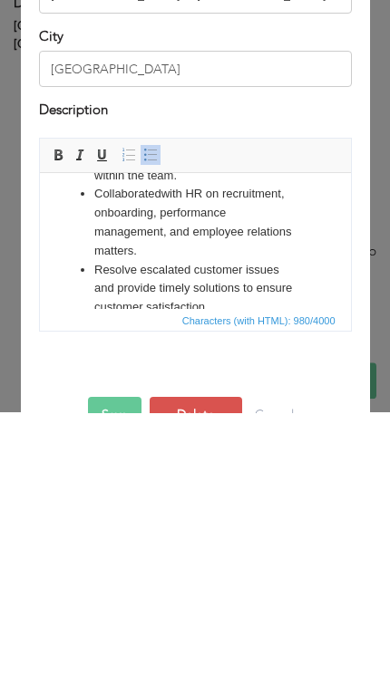
click at [135, 261] on li "Resolve escalated customer issues and provide timely solutions to ensure custom…" at bounding box center [194, 289] width 202 height 56
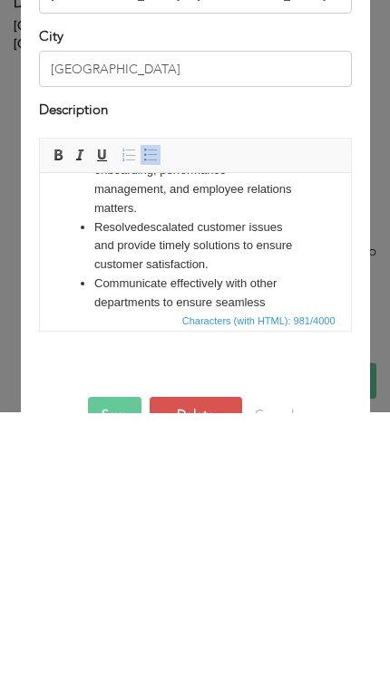
scroll to position [402, 0]
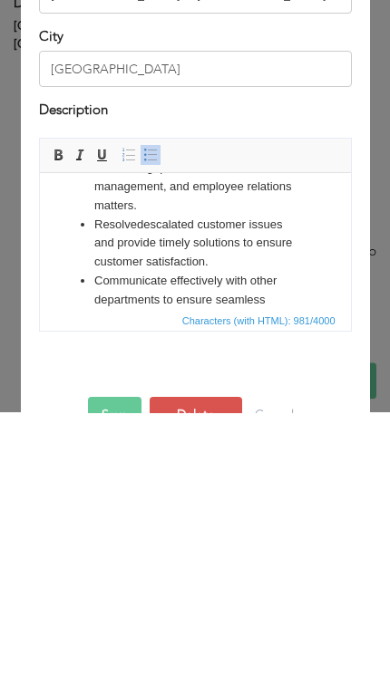
click at [163, 278] on li "Communicate effectively with other departments to ensure seamless operations an…" at bounding box center [194, 309] width 202 height 75
click at [162, 272] on li "Communicate effectively with other departments to ensure seamless operations an…" at bounding box center [194, 309] width 202 height 75
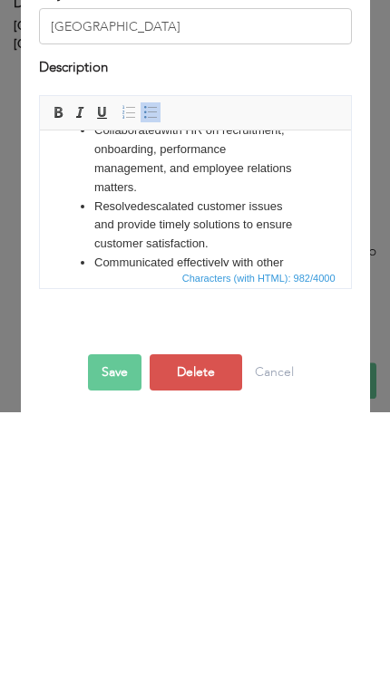
scroll to position [367, 0]
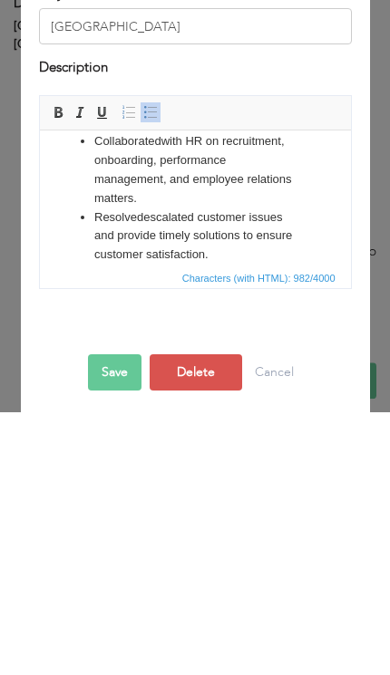
click at [142, 224] on li "Resolved escalated customer issues and provide timely solutions to ensure custo…" at bounding box center [194, 236] width 202 height 56
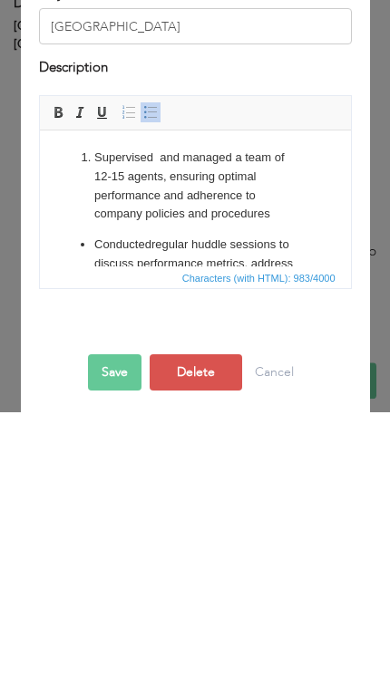
scroll to position [-1, 0]
click at [109, 617] on button "Save" at bounding box center [114, 635] width 53 height 36
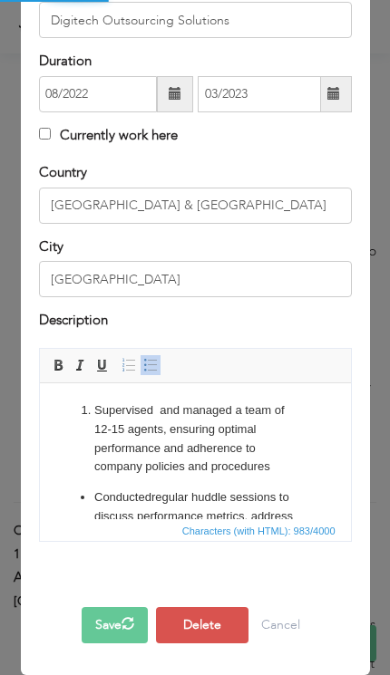
scroll to position [218, 0]
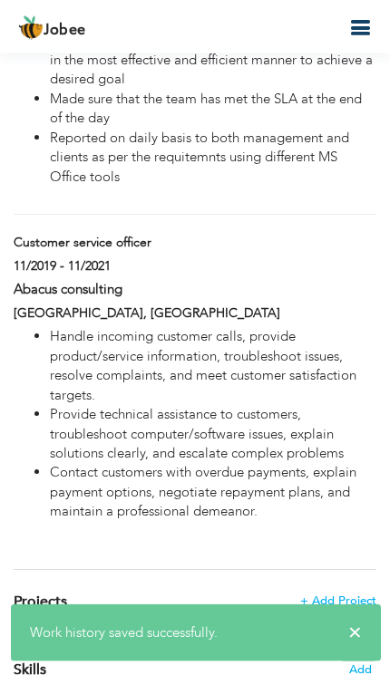
type input "Customer service officer"
type input "Abacus consulting"
type input "11/2019"
type input "11/2021"
type input "[GEOGRAPHIC_DATA]"
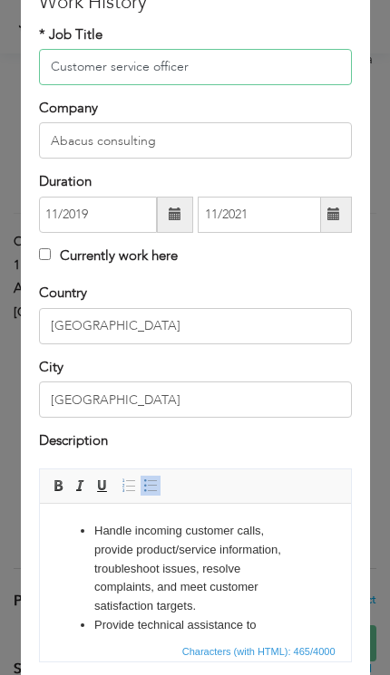
scroll to position [97, 0]
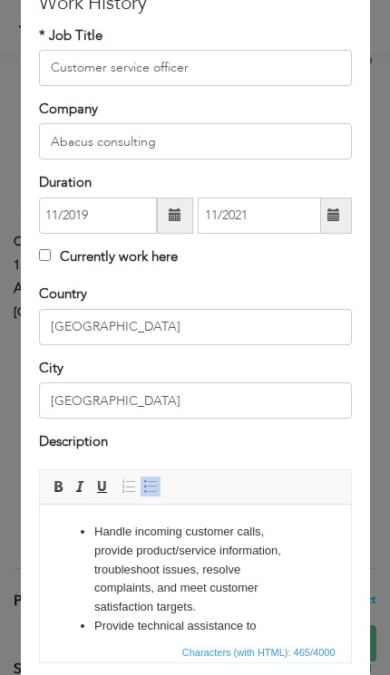
click at [121, 534] on li "Handle incoming customer calls, provide product/service information, troublesho…" at bounding box center [194, 570] width 202 height 94
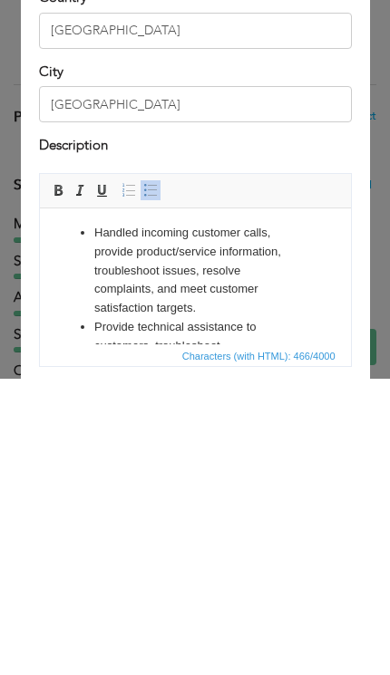
scroll to position [14, 0]
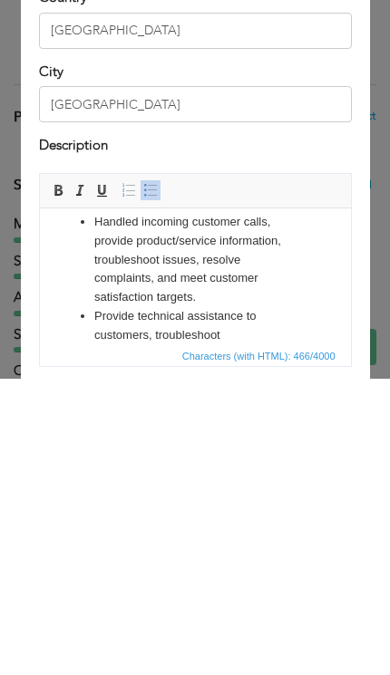
click at [162, 267] on li "Handled incoming customer calls, provide product/service information, troublesh…" at bounding box center [194, 260] width 202 height 94
click at [160, 265] on li "Handled incoming customer calls, provide product/service information, troublesh…" at bounding box center [194, 260] width 202 height 94
click at [250, 256] on li "Handled incoming customer calls, provide product/service information, troublesh…" at bounding box center [194, 260] width 202 height 94
click at [259, 269] on li "Handled incoming customer calls, provide product/service information, troublesh…" at bounding box center [194, 260] width 202 height 94
click at [247, 255] on li "Handled incoming customer calls, provide product/service information, troublesh…" at bounding box center [194, 260] width 202 height 94
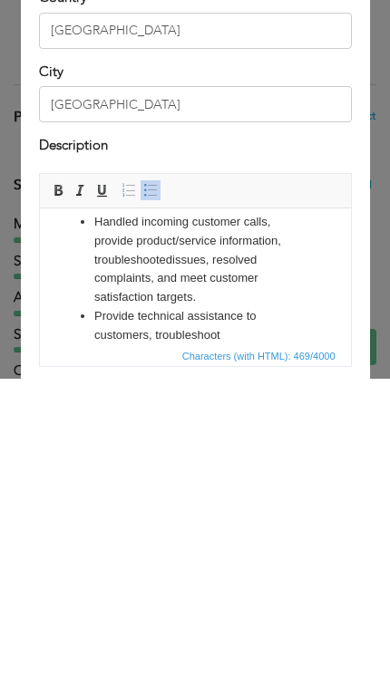
click at [163, 248] on li "Handled incoming customer calls, provide product/service information, troublesh…" at bounding box center [194, 260] width 202 height 94
click at [198, 276] on li "Handled incoming customer calls, provide product/service information, troublesh…" at bounding box center [194, 260] width 202 height 94
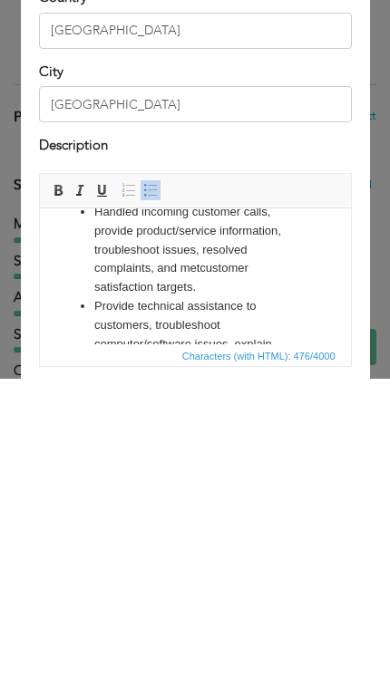
scroll to position [24, 0]
click at [131, 310] on li "Provide technical assistance to customers, troubleshoot computer/software issue…" at bounding box center [194, 343] width 202 height 94
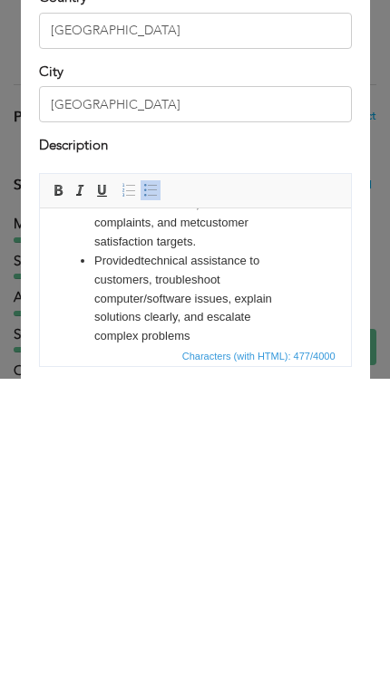
scroll to position [71, 0]
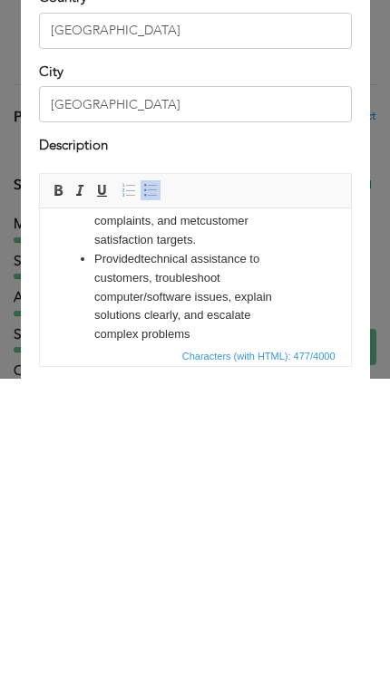
click at [276, 306] on li "Provided technical assistance to customers, troubleshoot computer/software issu…" at bounding box center [194, 297] width 202 height 94
click at [271, 296] on li "Provided technical assistance to customers, troubleshoot computer/software issu…" at bounding box center [194, 297] width 202 height 94
click at [263, 297] on li "Provided technical assistance to customers, troubleshoot computer/software issu…" at bounding box center [194, 297] width 202 height 94
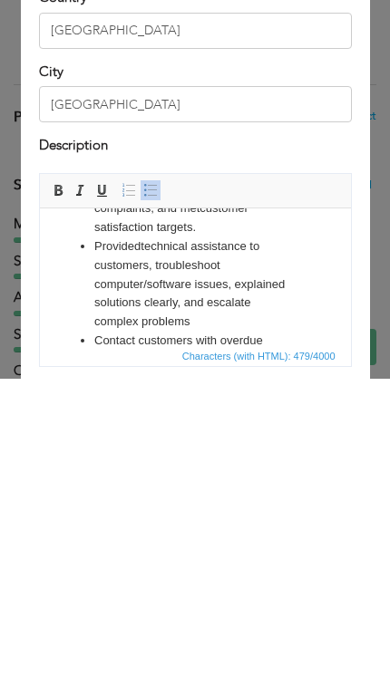
scroll to position [111, 0]
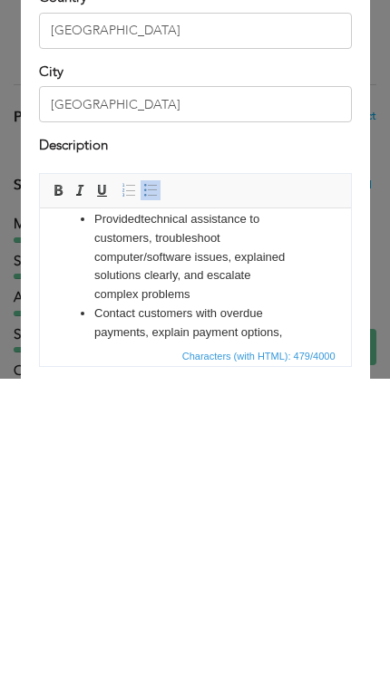
click at [249, 276] on li "Provided technical assistance to customers, troubleshoot computer/software issu…" at bounding box center [194, 257] width 202 height 94
click at [241, 273] on li "Provided technical assistance to customers, troubleshoot computer/software issu…" at bounding box center [194, 257] width 202 height 94
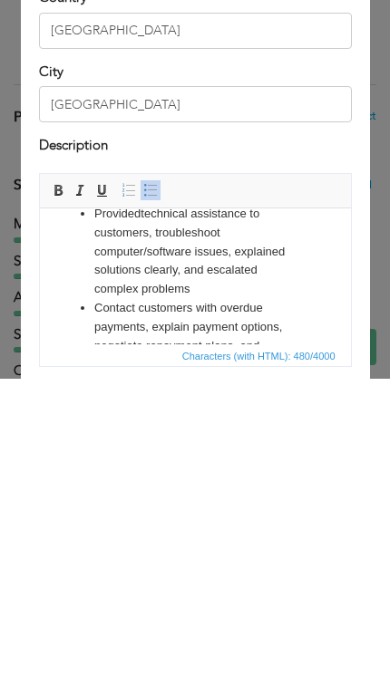
scroll to position [136, 0]
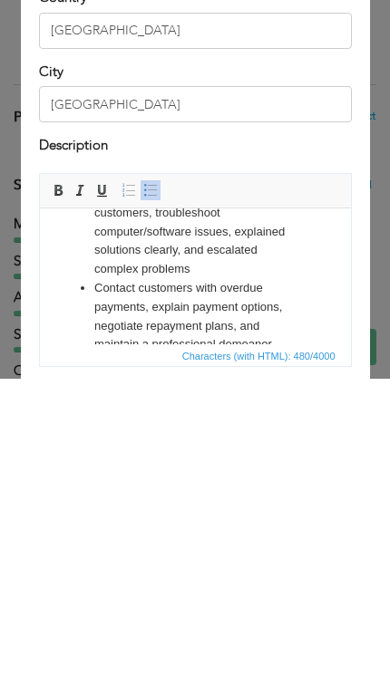
click at [135, 286] on li "Contact customers with overdue payments, explain payment options, negotiate rep…" at bounding box center [194, 316] width 202 height 75
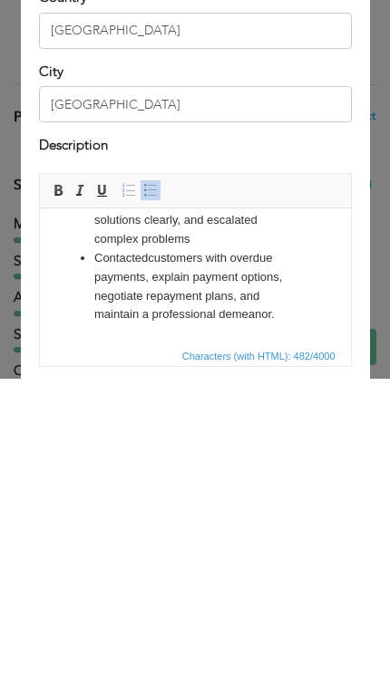
scroll to position [178, 0]
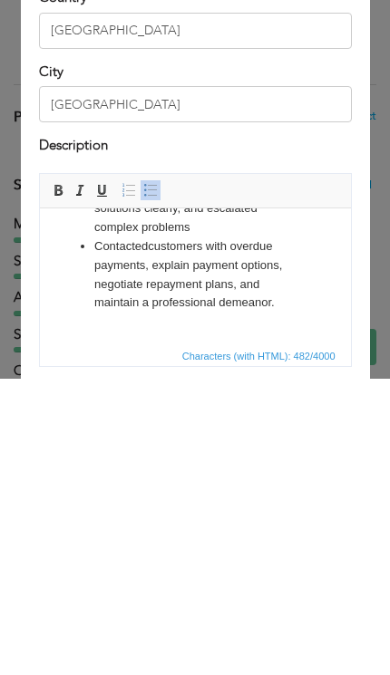
click at [22, 274] on div "× Work History * Job Title Customer service officer Company Abacus consulting D…" at bounding box center [195, 385] width 349 height 826
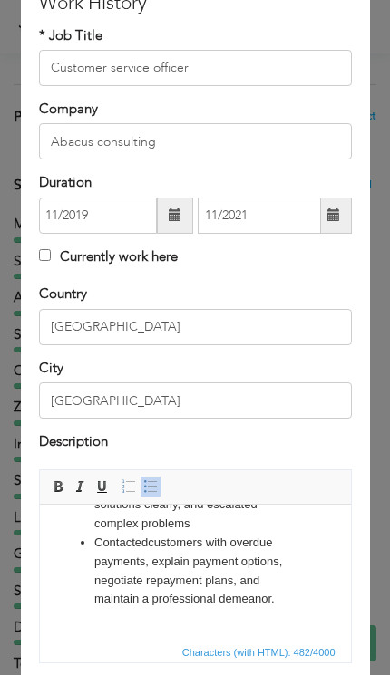
click at [131, 585] on li "Contacted customers with overdue payments, explain payment options, negotiate r…" at bounding box center [194, 571] width 202 height 75
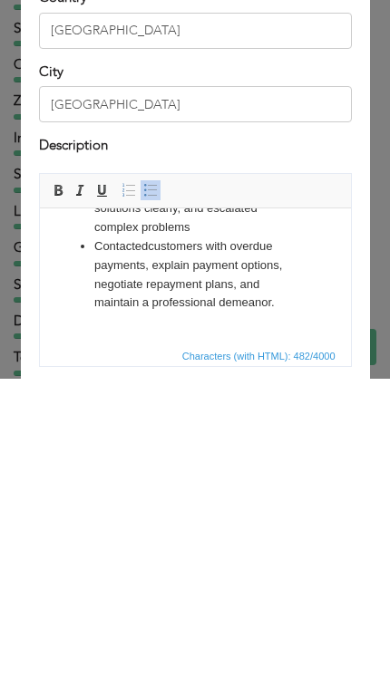
click at [137, 280] on li "Contacted customers with overdue payments, explain payment options, negotiate r…" at bounding box center [194, 274] width 202 height 75
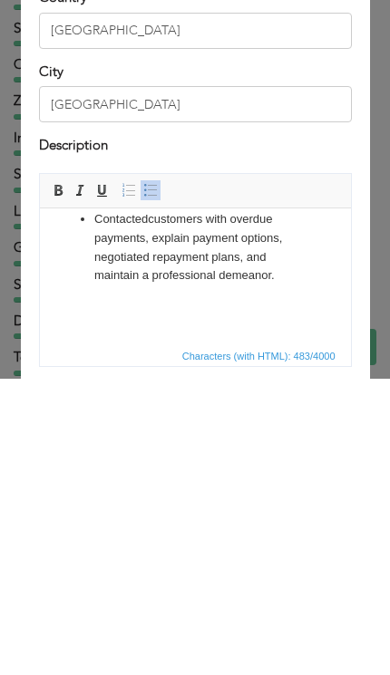
scroll to position [204, 0]
click at [136, 279] on body "Handled incoming customer calls, provide product/service information, troublesh…" at bounding box center [194, 180] width 275 height 314
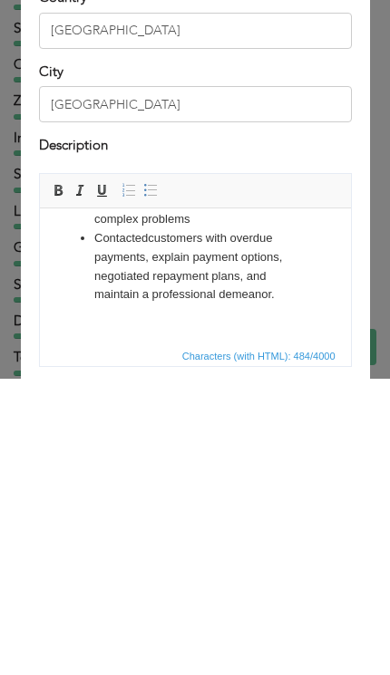
scroll to position [156, 0]
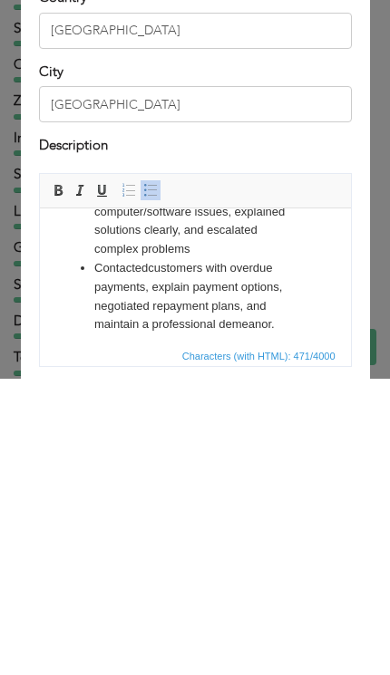
click at [134, 323] on li "Contacted customers with overdue payments, explain payment options, negotiated …" at bounding box center [194, 296] width 202 height 75
click at [98, 641] on span "Characters (with HTML): 473/4000" at bounding box center [195, 652] width 311 height 22
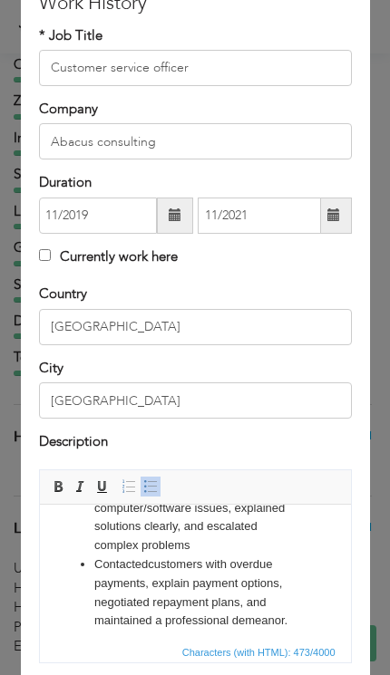
scroll to position [166, 0]
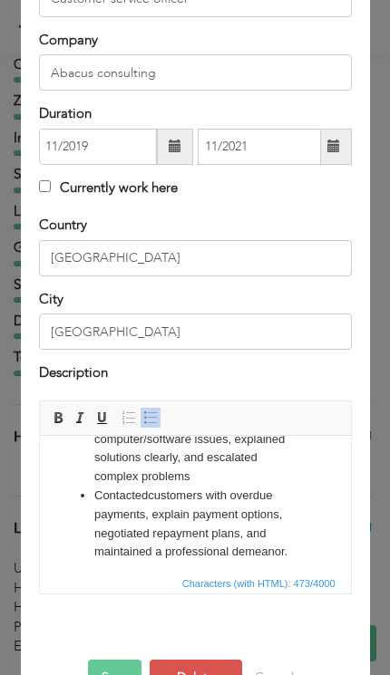
click at [93, 572] on span "Characters (with HTML): 473/4000" at bounding box center [195, 583] width 311 height 22
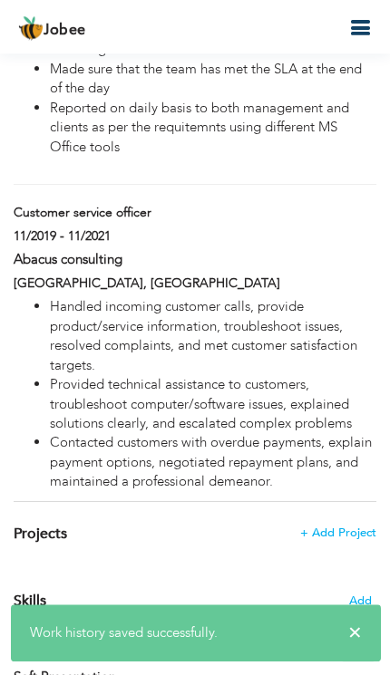
scroll to position [3596, 0]
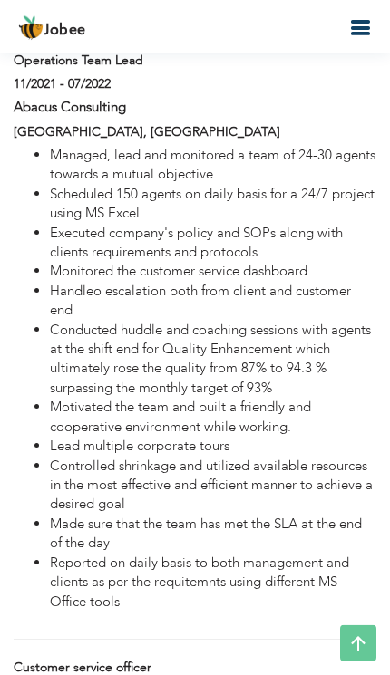
type input "Operations Team Lead"
type input "Abacus Consulting"
type input "11/2021"
type input "07/2022"
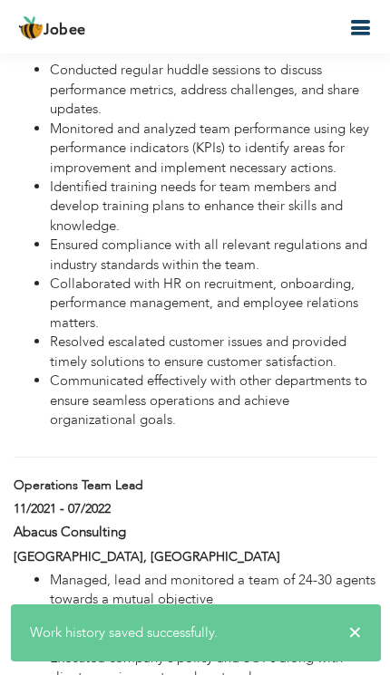
scroll to position [2681, 0]
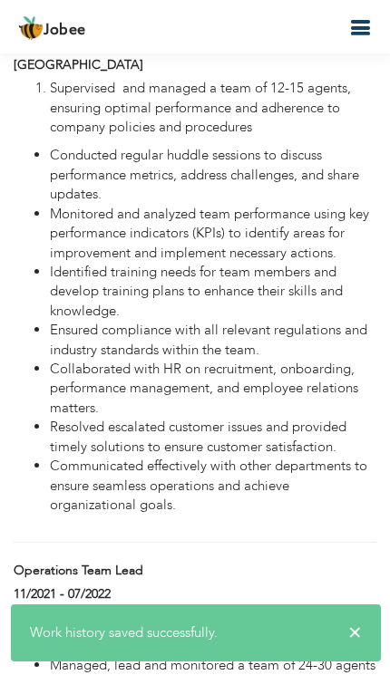
type input "Customer Support Team Lead"
type input "Digitech Outsourcing Solutions"
type input "08/2022"
type input "03/2023"
type input "[GEOGRAPHIC_DATA] & [GEOGRAPHIC_DATA]"
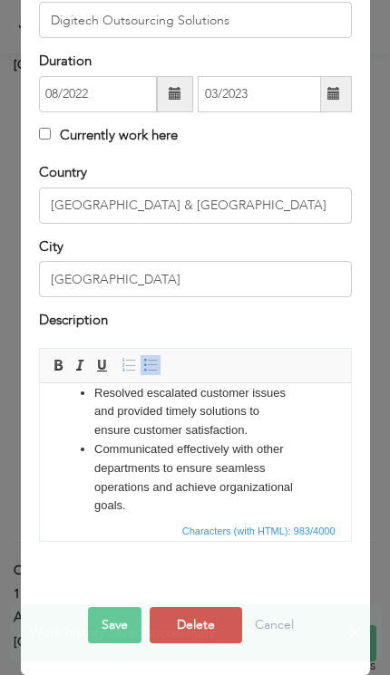
scroll to position [443, 0]
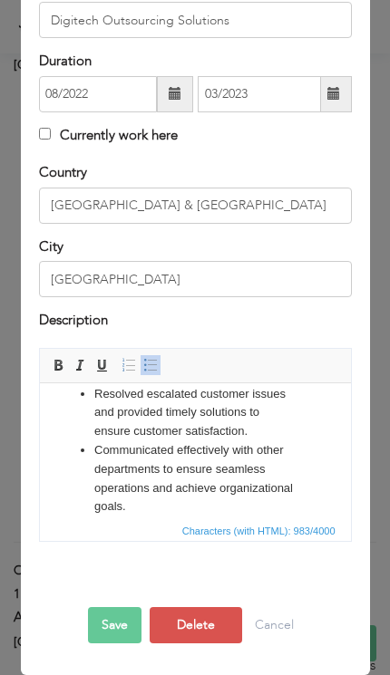
click at [102, 501] on li "Communicated effectively with other departments to ensure seamless operations a…" at bounding box center [194, 478] width 202 height 75
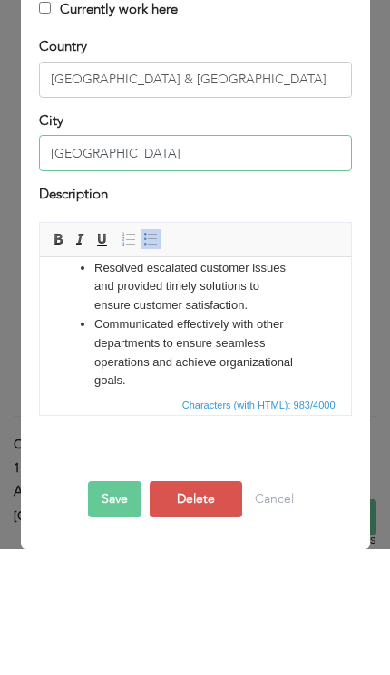
click at [140, 261] on input "[GEOGRAPHIC_DATA]" at bounding box center [195, 279] width 313 height 36
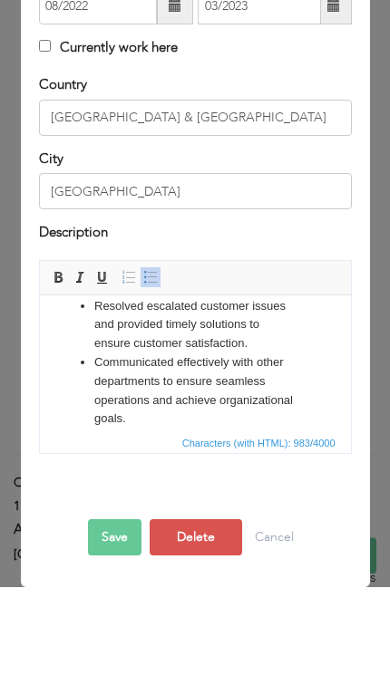
click at [154, 311] on div "Description" at bounding box center [195, 323] width 313 height 24
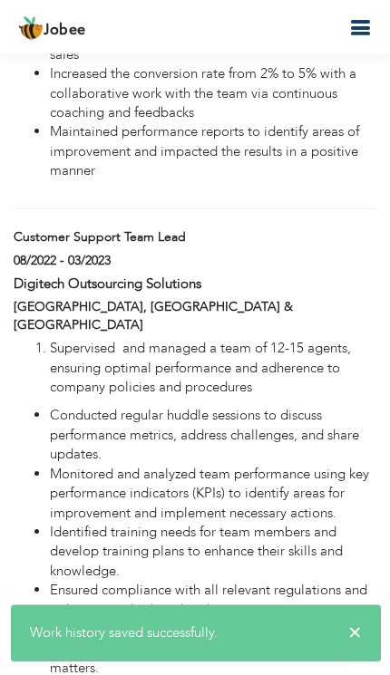
scroll to position [2370, 0]
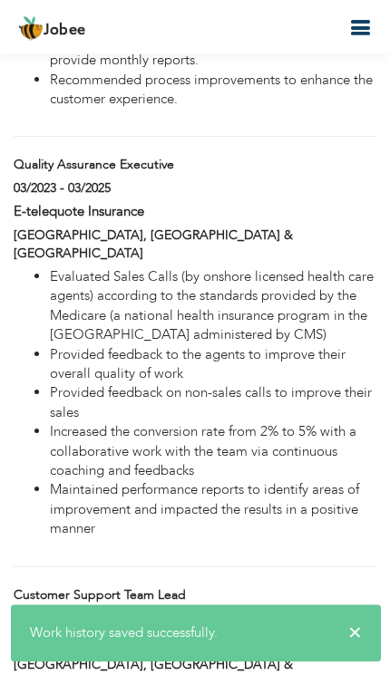
type input "Quality Assurance Executive"
type input "E-telequote Insurance"
type input "03/2023"
type input "03/2025"
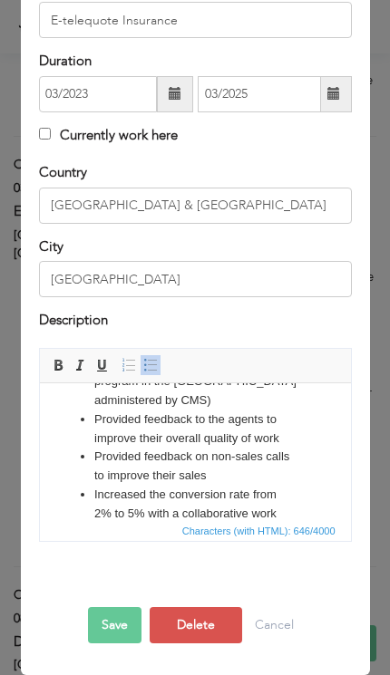
scroll to position [0, 0]
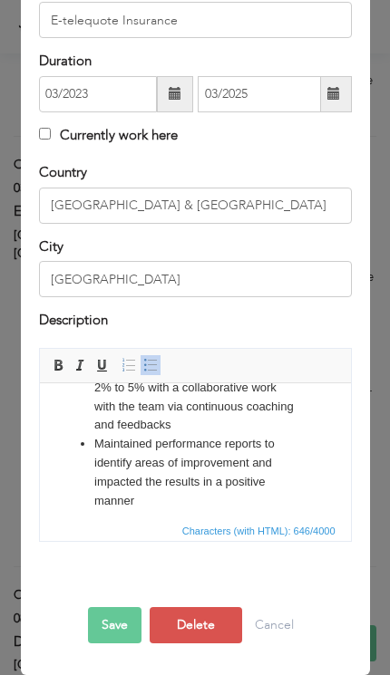
click at [108, 526] on span "Characters (with HTML): 646/4000" at bounding box center [195, 530] width 311 height 22
click at [91, 519] on span "Characters (with HTML): 646/4000" at bounding box center [195, 530] width 311 height 22
click at [100, 514] on html "Evaluated Sales Calls (by onshore licensed health care agents) according to the…" at bounding box center [194, 340] width 311 height 375
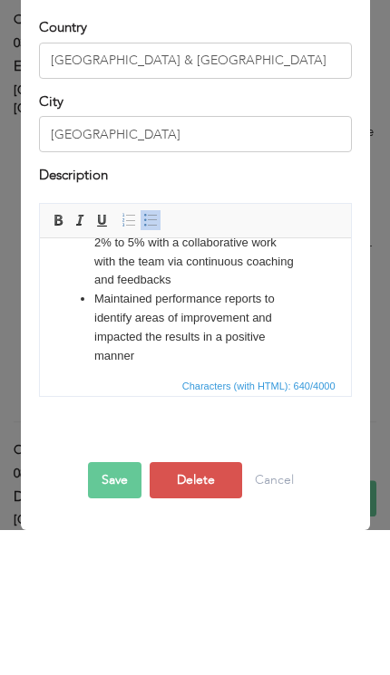
click at [25, 348] on div "Evaluated Sales Calls (by onshore licensed health care agents) according to the…" at bounding box center [195, 445] width 340 height 194
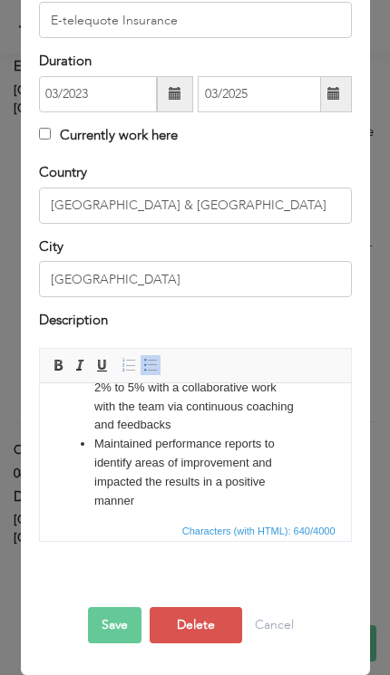
click at [110, 624] on button "Save" at bounding box center [114, 625] width 53 height 36
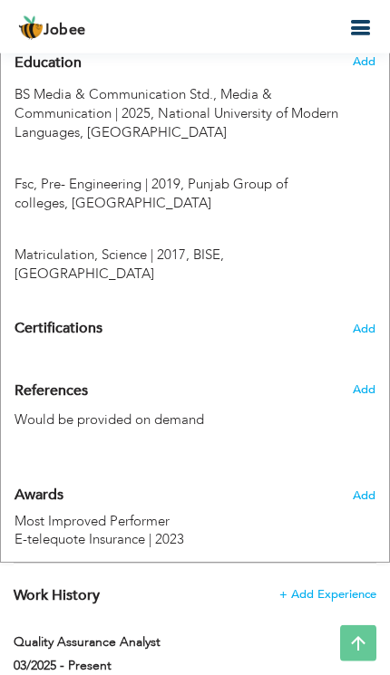
click at [351, 27] on icon "button" at bounding box center [360, 28] width 22 height 22
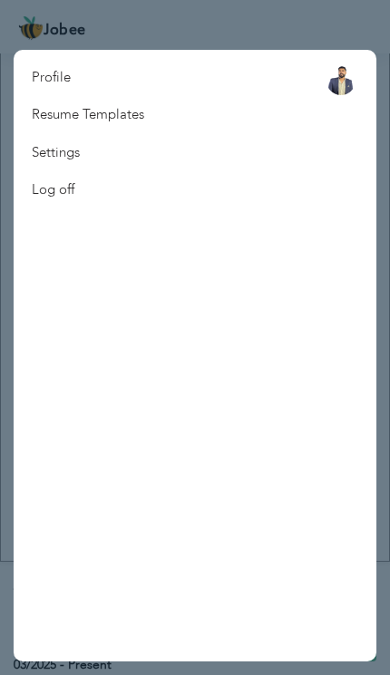
click at [50, 119] on link "Resume Templates" at bounding box center [88, 114] width 149 height 37
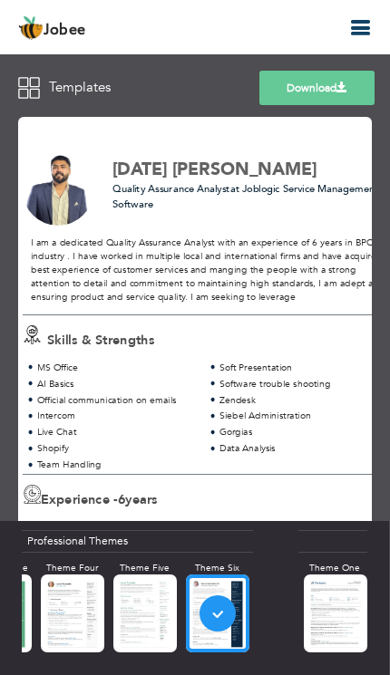
scroll to position [0, 34]
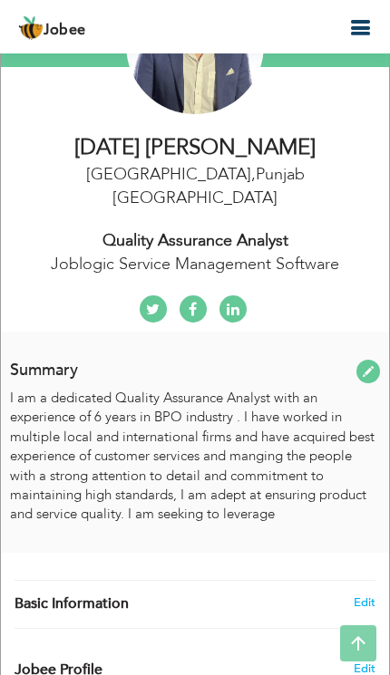
scroll to position [278, 0]
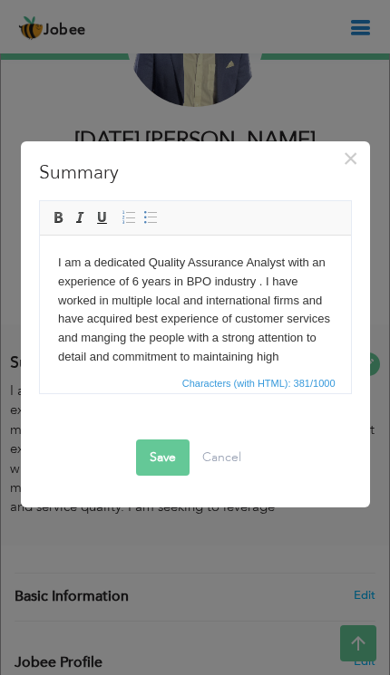
click at [260, 288] on body "I am a dedicated Quality Assurance Analyst with an experience of 6 years in BPO…" at bounding box center [194, 328] width 275 height 150
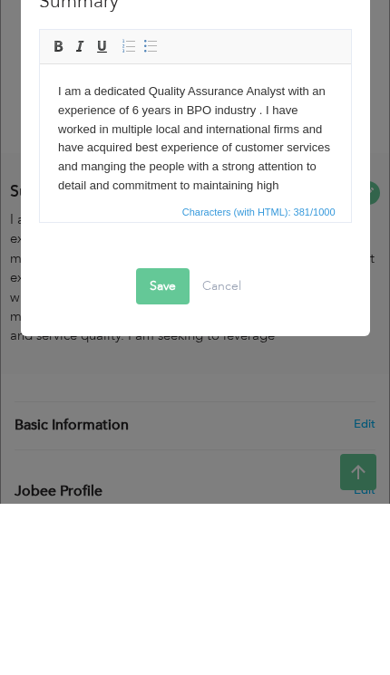
click at [257, 121] on body "I am a dedicated Quality Assurance Analyst with an experience of 6 years in BPO…" at bounding box center [194, 157] width 275 height 150
click at [257, 119] on body "I am a dedicated Quality Assurance Analyst with an experience of 6 years in BPO…" at bounding box center [194, 157] width 275 height 150
click at [253, 114] on body "I am a dedicated Quality Assurance Analyst with an experience of 6 years in BPO…" at bounding box center [194, 157] width 275 height 150
click at [249, 112] on body "I am a dedicated Quality Assurance Analyst with an experience of 6 years in BPO…" at bounding box center [194, 157] width 275 height 150
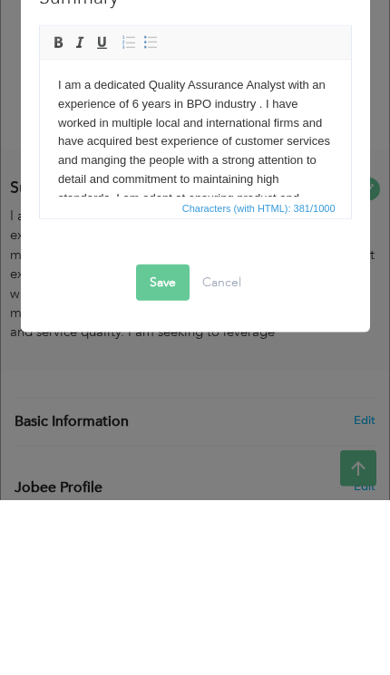
scroll to position [1, 0]
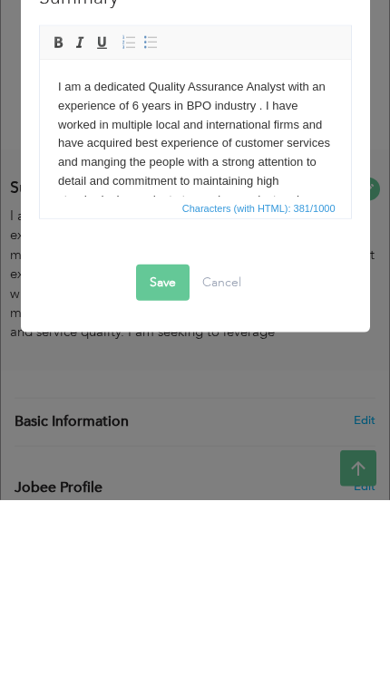
click at [256, 110] on body "I am a dedicated Quality Assurance Analyst with an experience of 6 years in BPO…" at bounding box center [194, 152] width 275 height 150
click at [327, 119] on body "I am a dedicated Quality Assurance Analyst with an experience of 6 years in BPO…" at bounding box center [194, 152] width 275 height 150
click at [295, 126] on body "I am a dedicated Quality Assurance Analyst with an experience of 6 years in BPO…" at bounding box center [194, 152] width 275 height 150
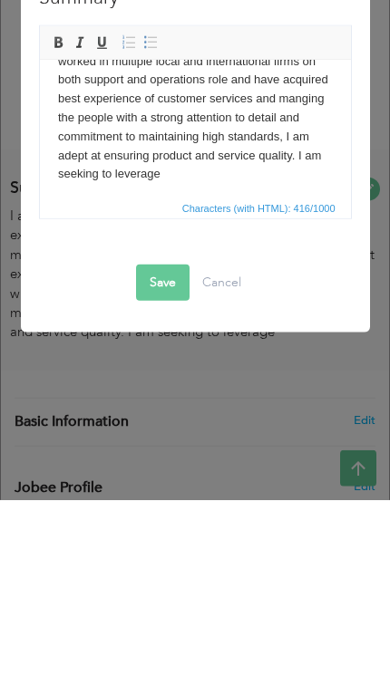
scroll to position [63, 0]
click at [284, 157] on body "I am a dedicated Quality Assurance Analyst with an experience of 6 years in BPO…" at bounding box center [194, 99] width 275 height 169
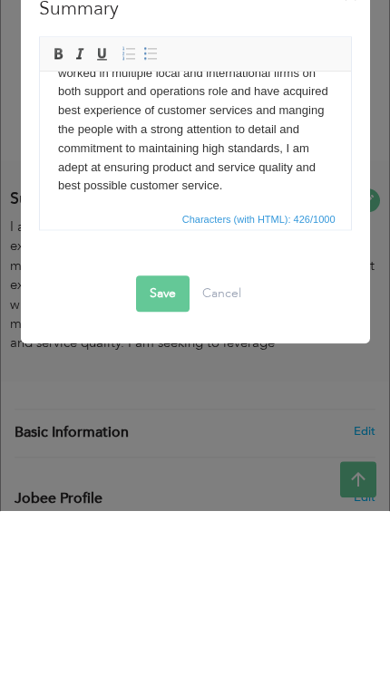
click at [147, 133] on body "I am a dedicated Quality Assurance Analyst with an experience of 6 years in BPO…" at bounding box center [194, 109] width 275 height 169
click at [136, 120] on body "I am a dedicated Quality Assurance Analyst with an experience of 6 years in BPO…" at bounding box center [194, 109] width 275 height 169
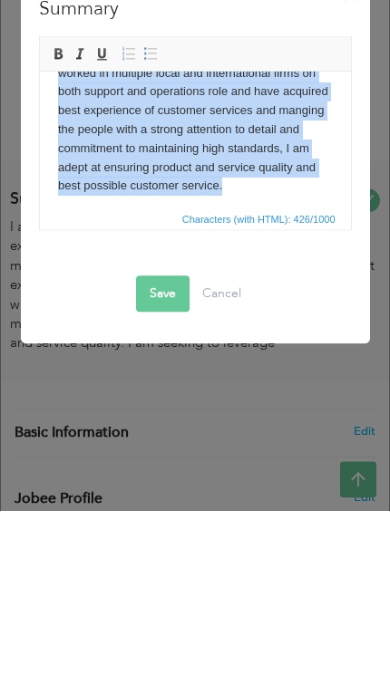
copy body "I am a dedicated Quality Assurance Analyst with an experience of 6 years in BPO…"
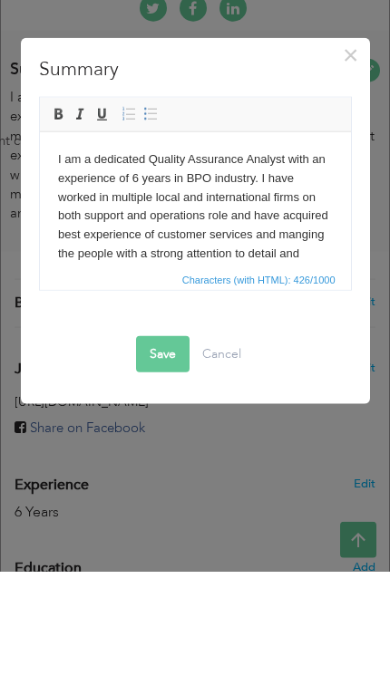
scroll to position [0, 0]
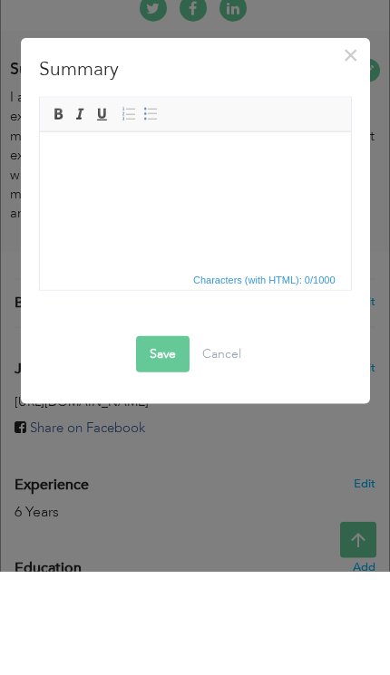
click at [73, 157] on body at bounding box center [194, 159] width 275 height 19
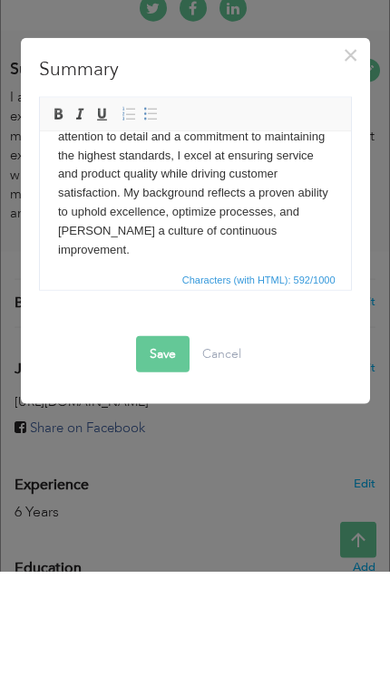
scroll to position [118, 0]
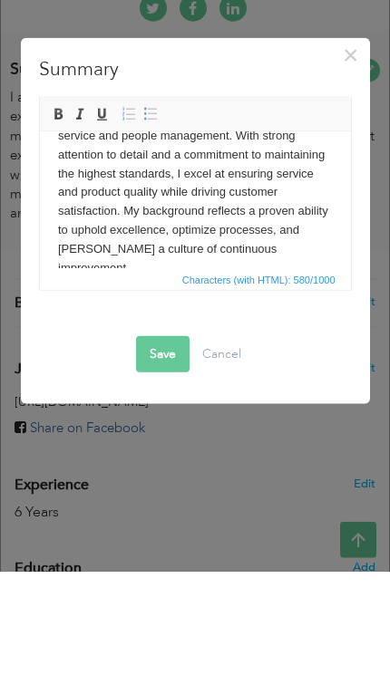
click at [65, 248] on body "I am a dedicated Quality Assurance Analyst with 6 years of experience in the BP…" at bounding box center [194, 154] width 275 height 245
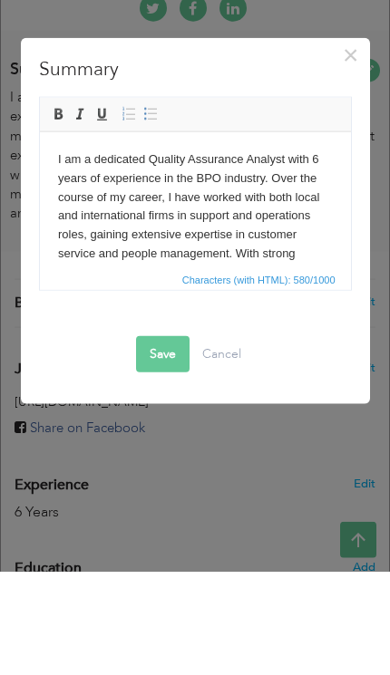
scroll to position [0, 0]
click at [63, 163] on body "I am a dedicated Quality Assurance Analyst with 6 years of experience in the BP…" at bounding box center [194, 272] width 275 height 245
click at [64, 161] on body "I am a dedicated Quality Assurance Analyst with 6 years of experience in the BP…" at bounding box center [194, 272] width 275 height 245
click at [61, 157] on body "I am a dedicated Quality Assurance Analyst with 6 years of experience in the BP…" at bounding box center [194, 272] width 275 height 245
click at [153, 440] on button "Save" at bounding box center [162, 458] width 53 height 36
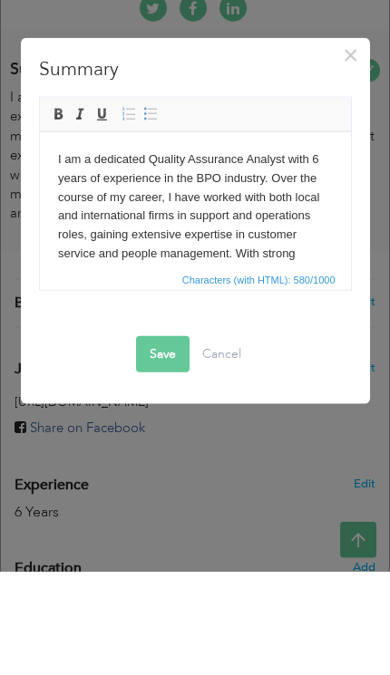
scroll to position [573, 0]
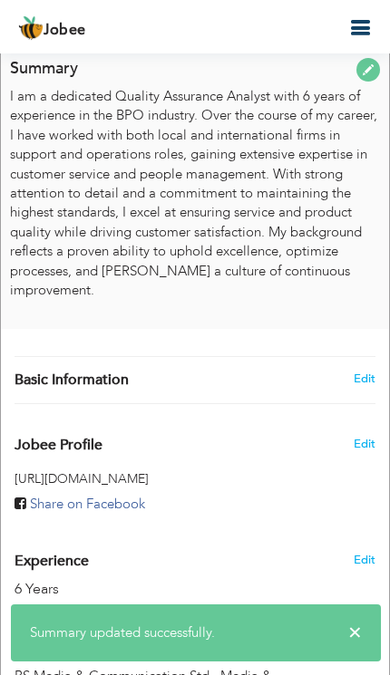
click at [347, 31] on button "button" at bounding box center [360, 28] width 33 height 24
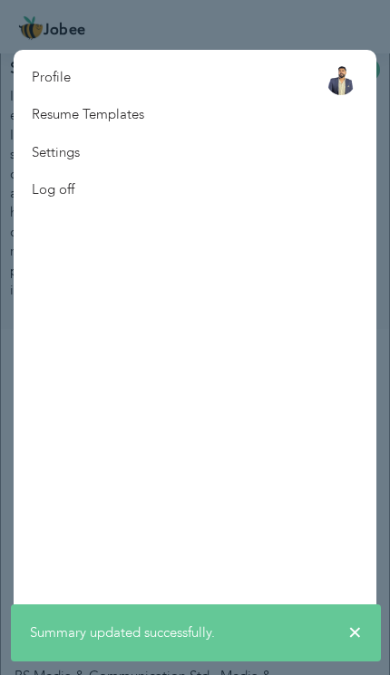
click at [52, 114] on link "Resume Templates" at bounding box center [88, 114] width 149 height 37
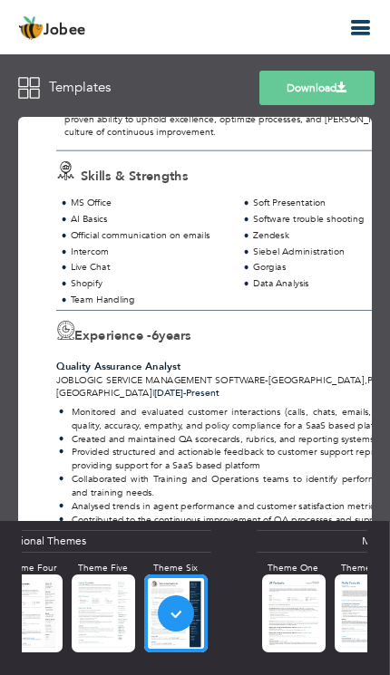
scroll to position [195, -1]
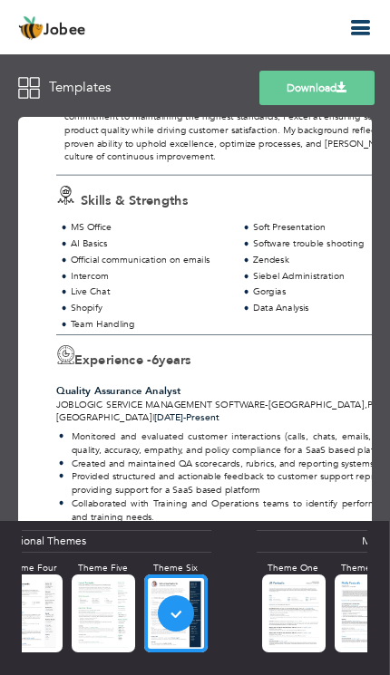
click at [298, 95] on link "Download" at bounding box center [316, 88] width 115 height 34
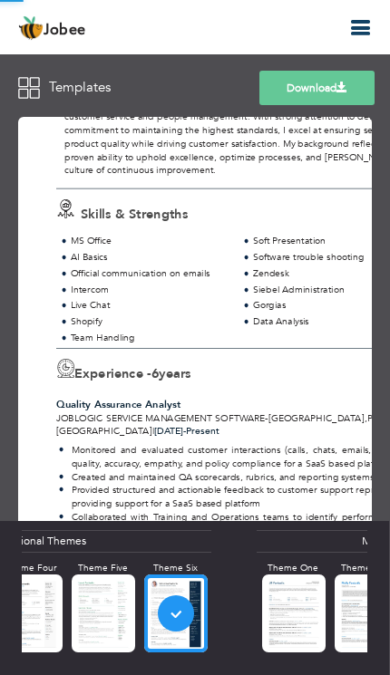
click at [289, 93] on link "Download" at bounding box center [316, 88] width 115 height 34
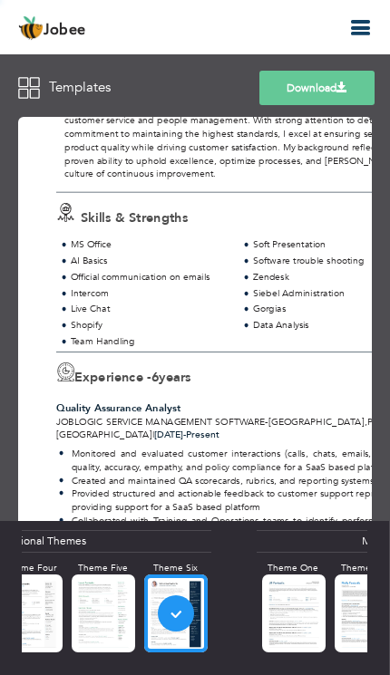
scroll to position [161, 0]
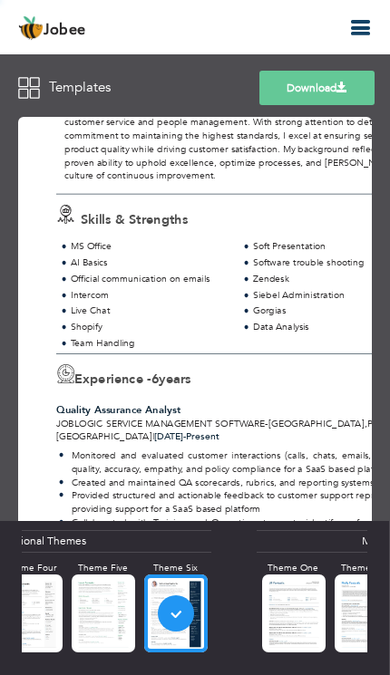
click at [307, 88] on link "Download" at bounding box center [316, 88] width 115 height 34
